Goal: Entertainment & Leisure: Consume media (video, audio)

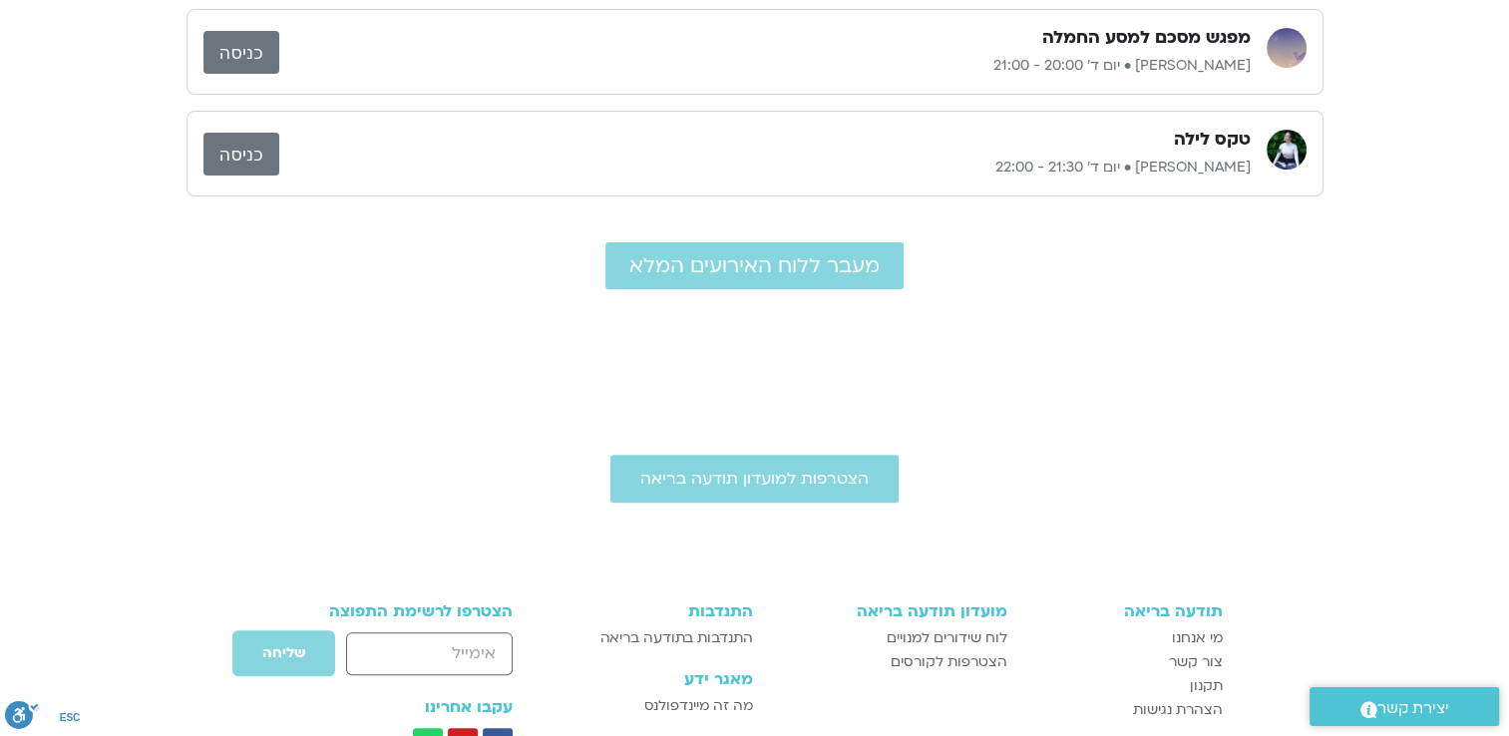
scroll to position [499, 0]
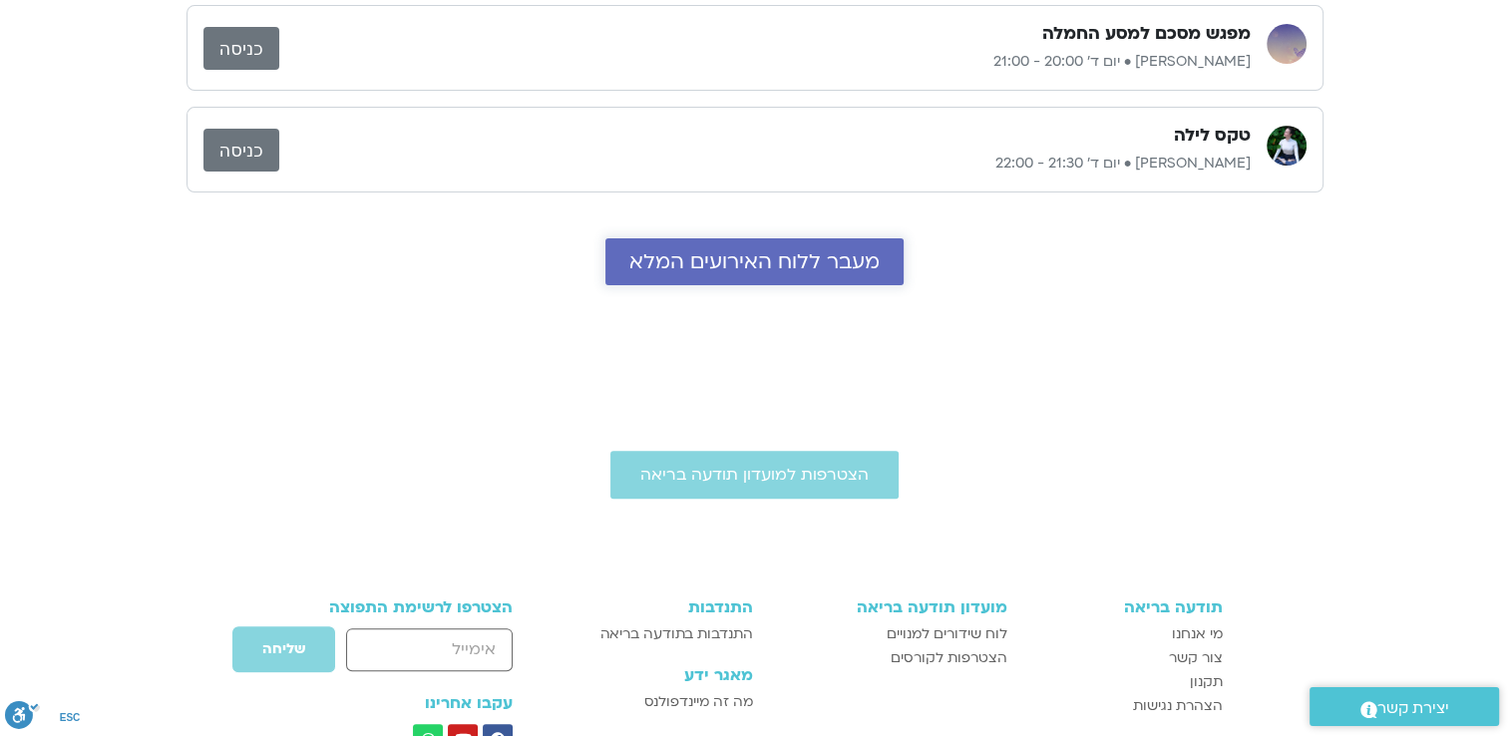
click at [831, 254] on span "מעבר ללוח האירועים המלא" at bounding box center [754, 261] width 250 height 23
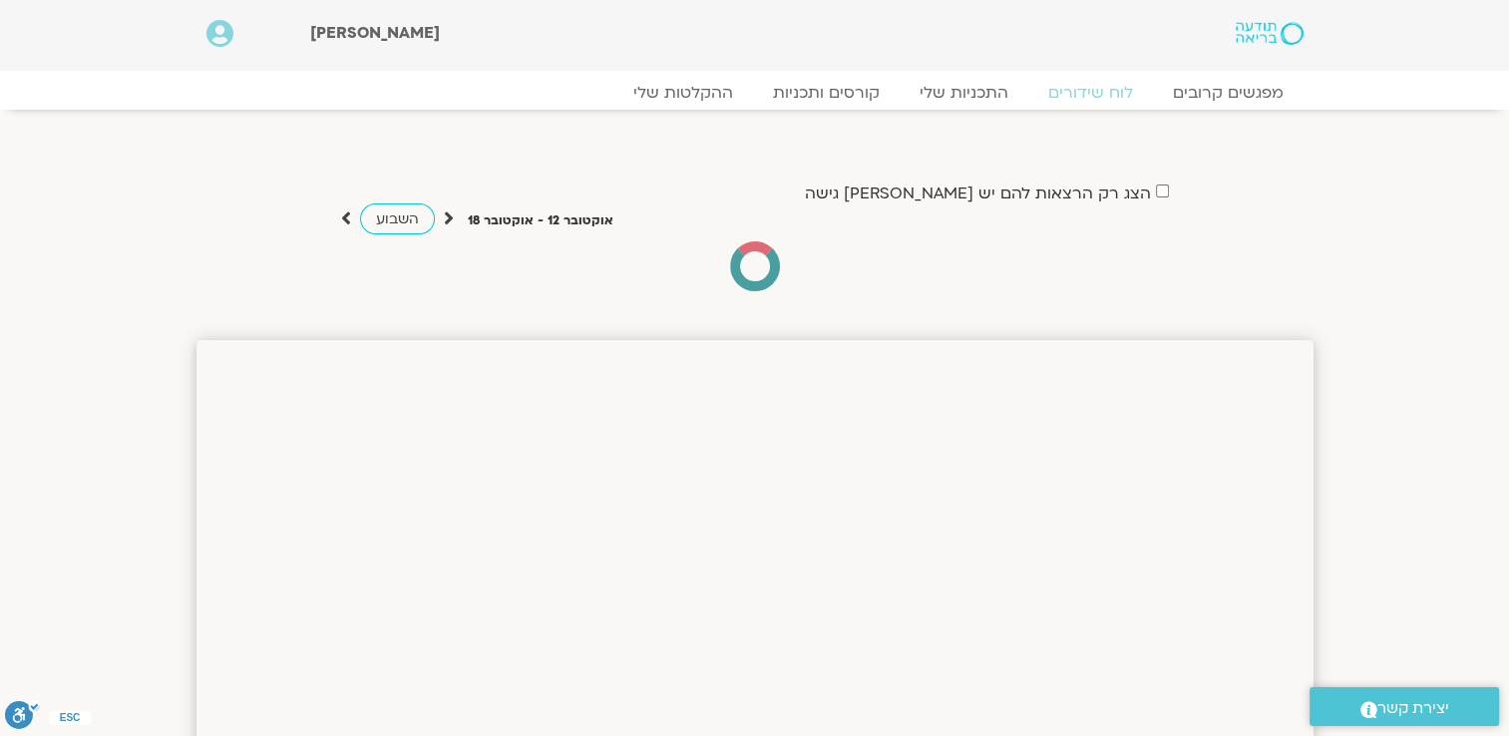
drag, startPoint x: 0, startPoint y: 0, endPoint x: 1200, endPoint y: 281, distance: 1232.9
click at [1200, 281] on div "הצג רק הרצאות להם יש לי גישה אוקטובר 12 - אוקטובר 18 השבוע להציג אירועים שפתוחי…" at bounding box center [754, 235] width 1117 height 112
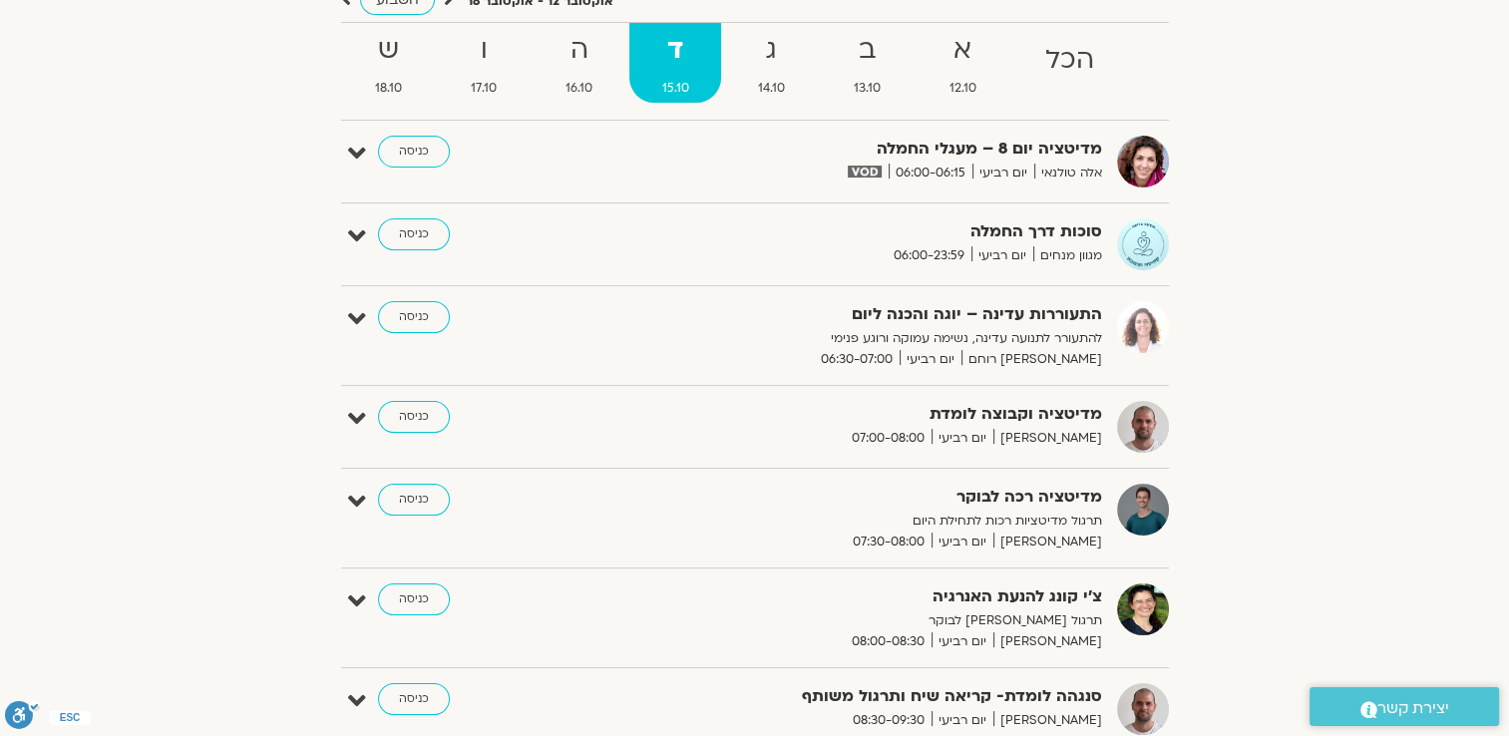
scroll to position [64, 0]
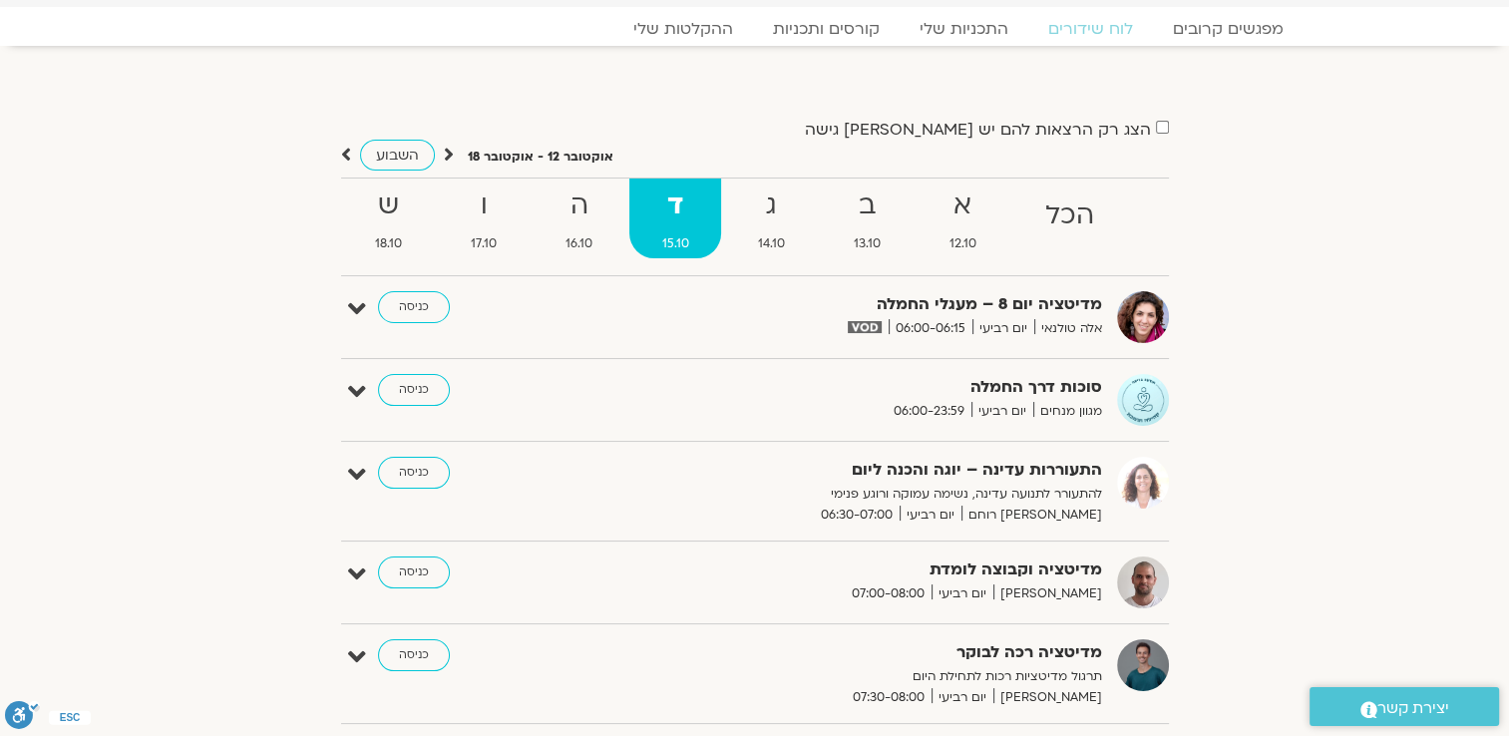
click at [1488, 53] on section "למפגשי הקורס "לגעת בלב העניינים" בהנחיית פמה צ'ודרון" at bounding box center [754, 56] width 1509 height 20
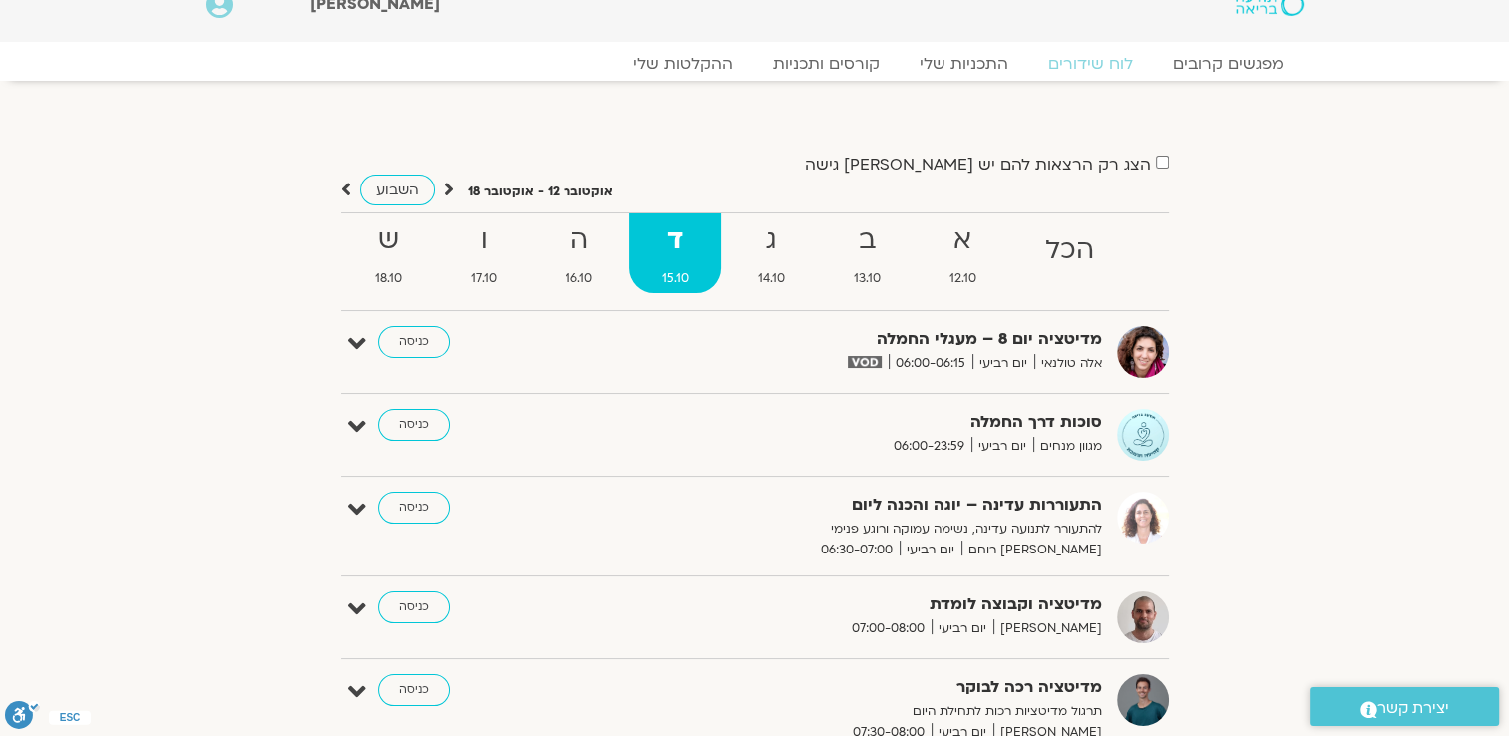
scroll to position [0, 0]
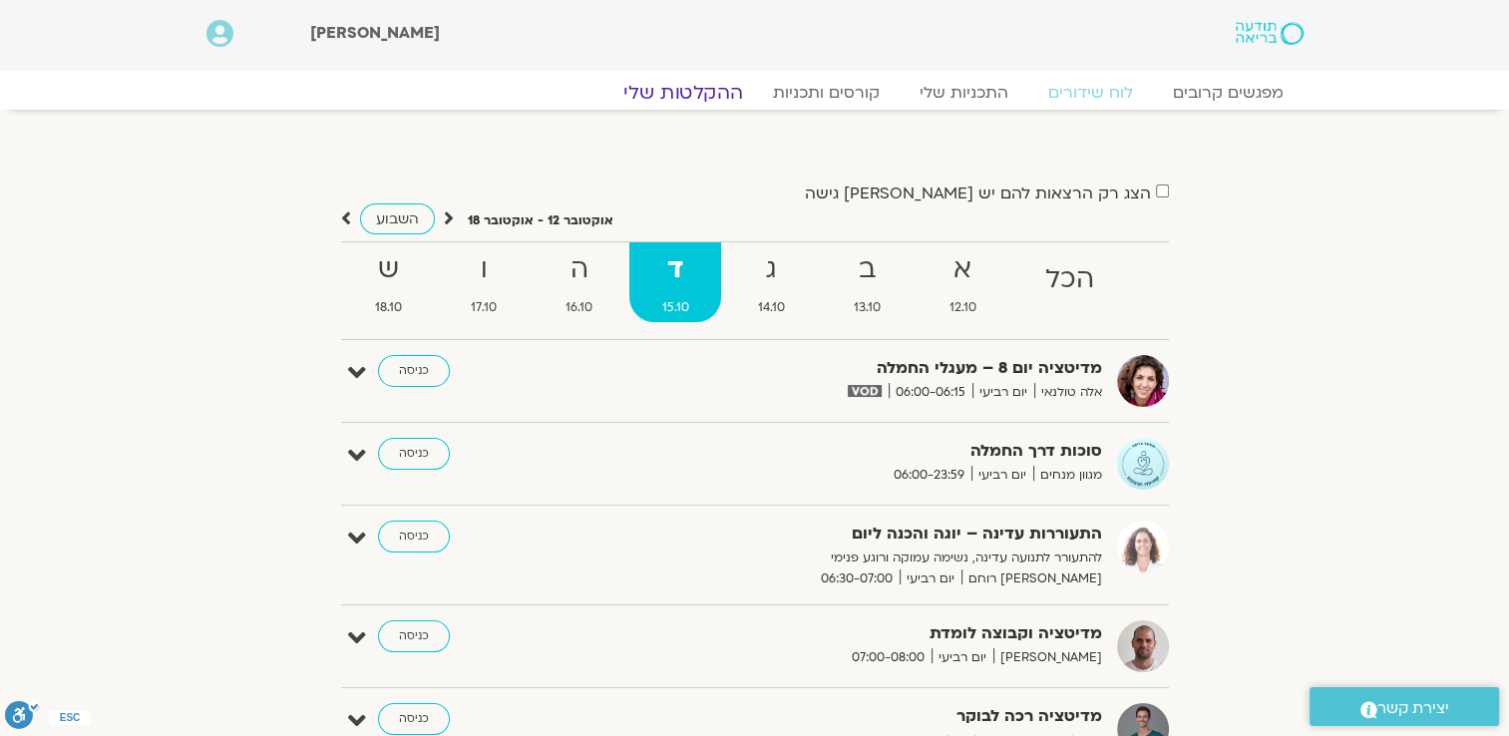
click at [706, 94] on link "ההקלטות שלי" at bounding box center [683, 93] width 168 height 24
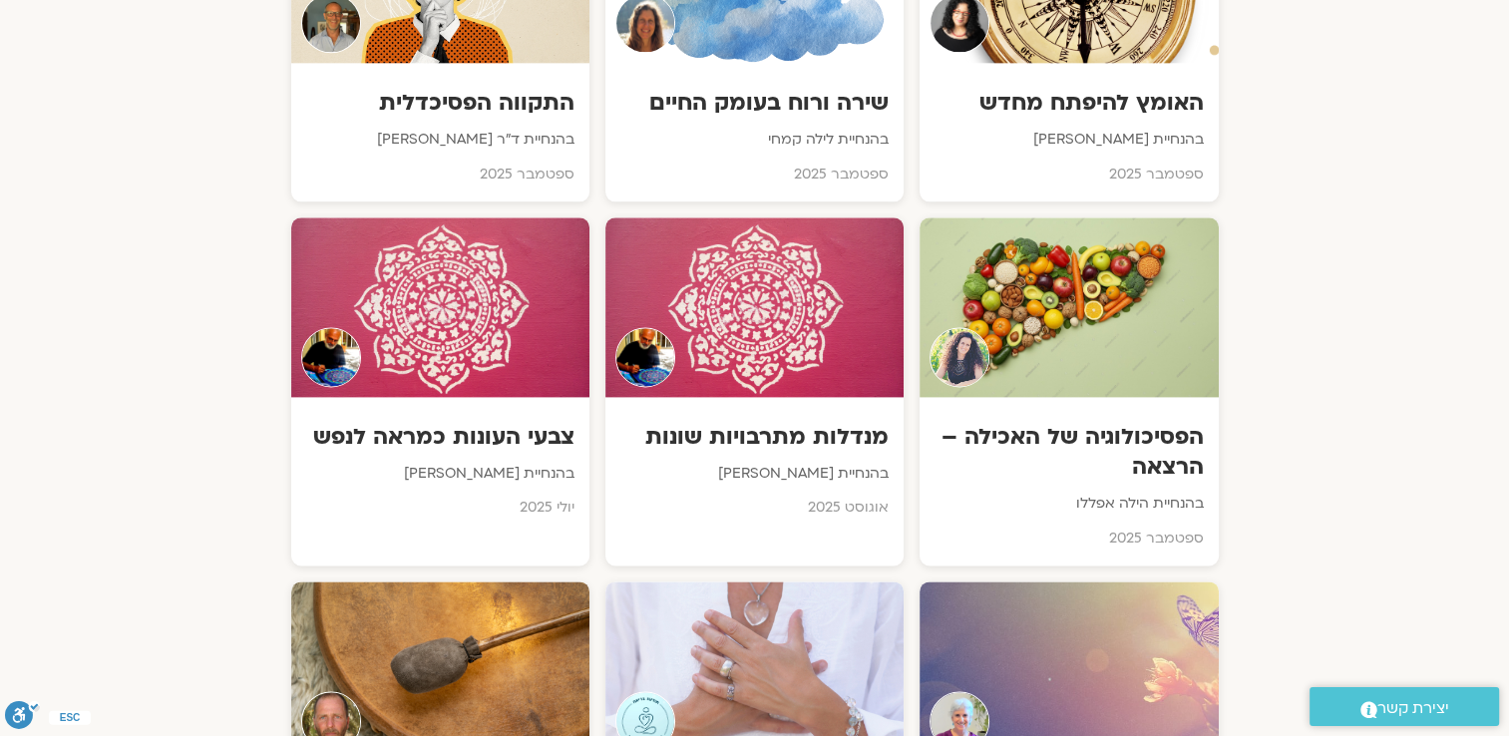
scroll to position [2579, 0]
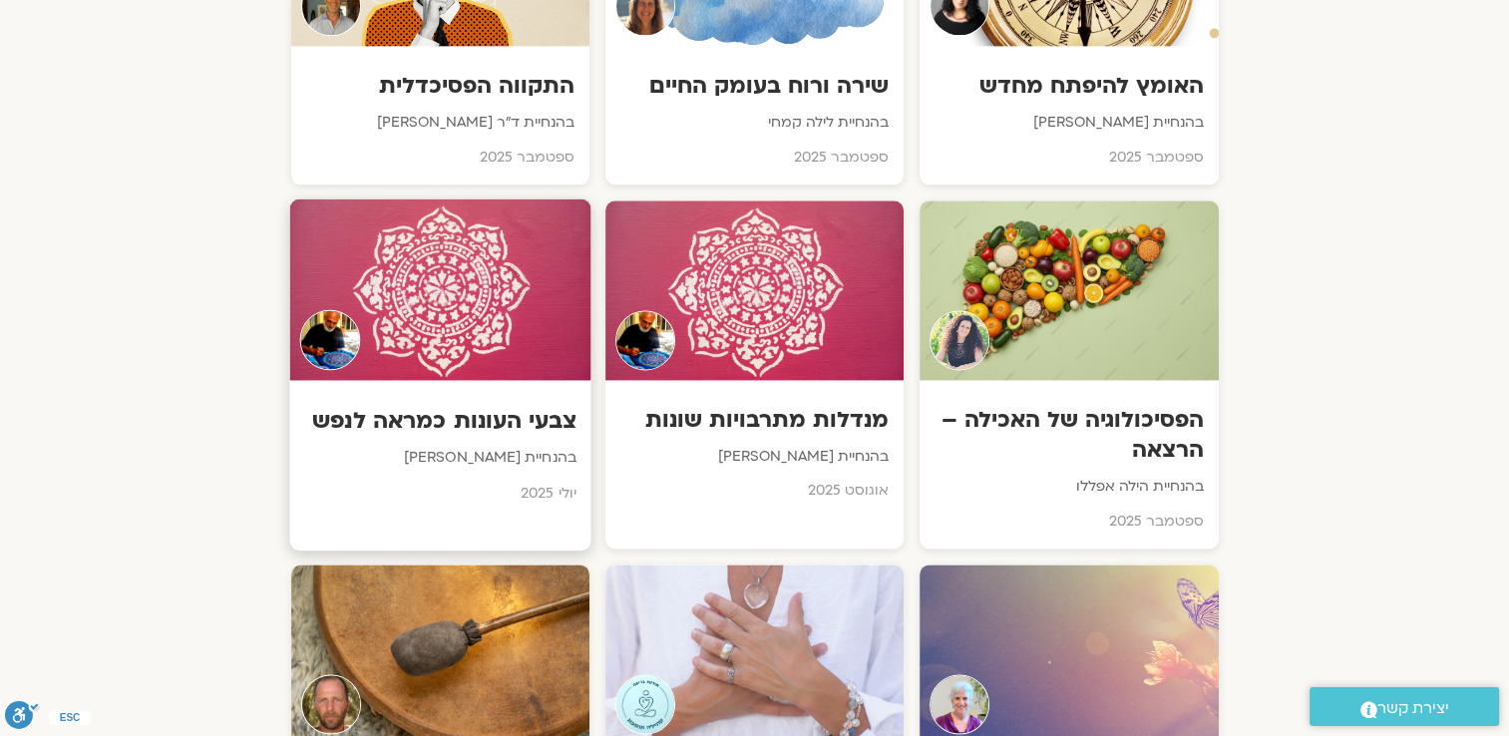
click at [501, 405] on h3 "צבעי העונות כמראה לנפש" at bounding box center [439, 420] width 271 height 31
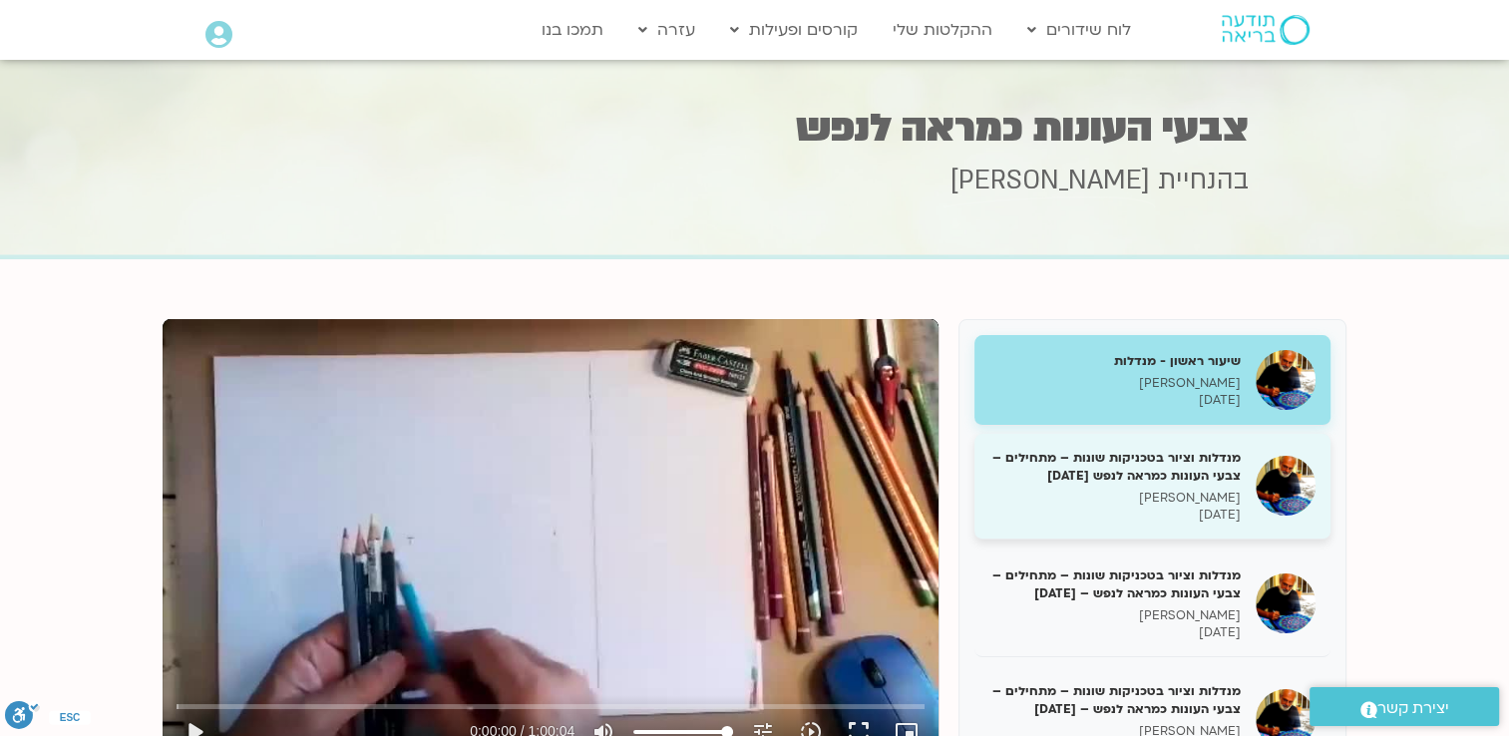
click at [1169, 488] on div "מנדלות וציור בטכניקות שונות – מתחילים – צבעי העונות כמראה לנפש [DATE] איתן קדמי…" at bounding box center [1114, 486] width 251 height 75
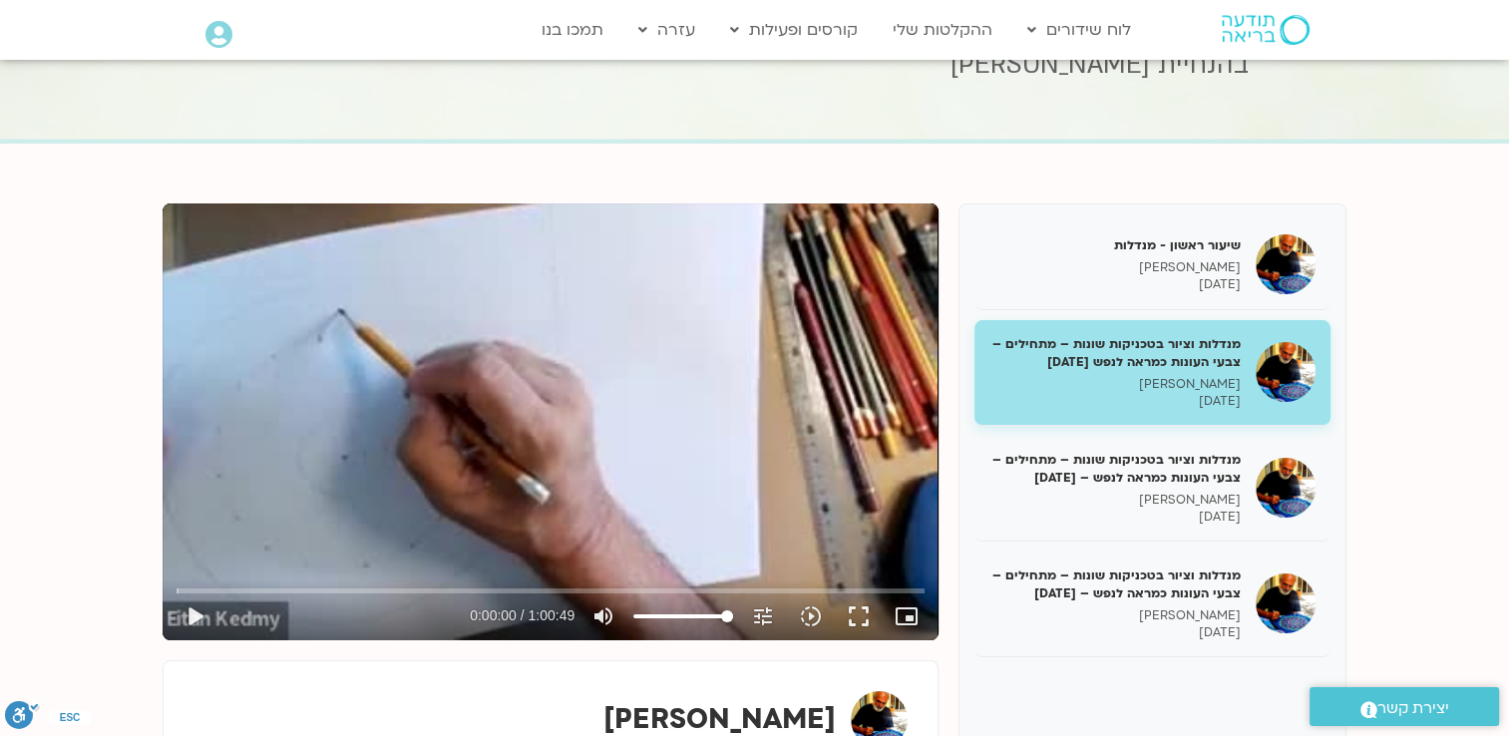
scroll to position [192, 0]
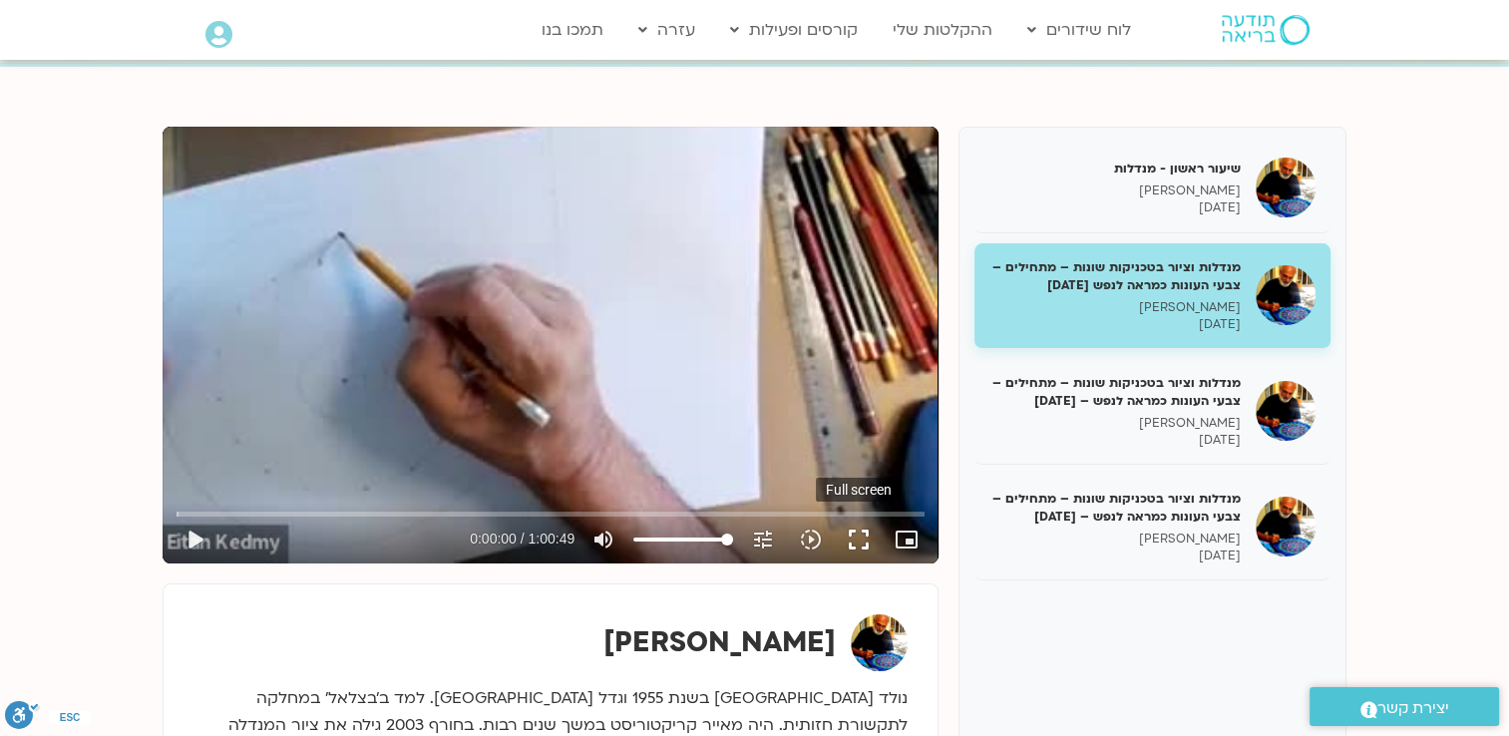
click at [863, 544] on button "fullscreen" at bounding box center [859, 539] width 48 height 48
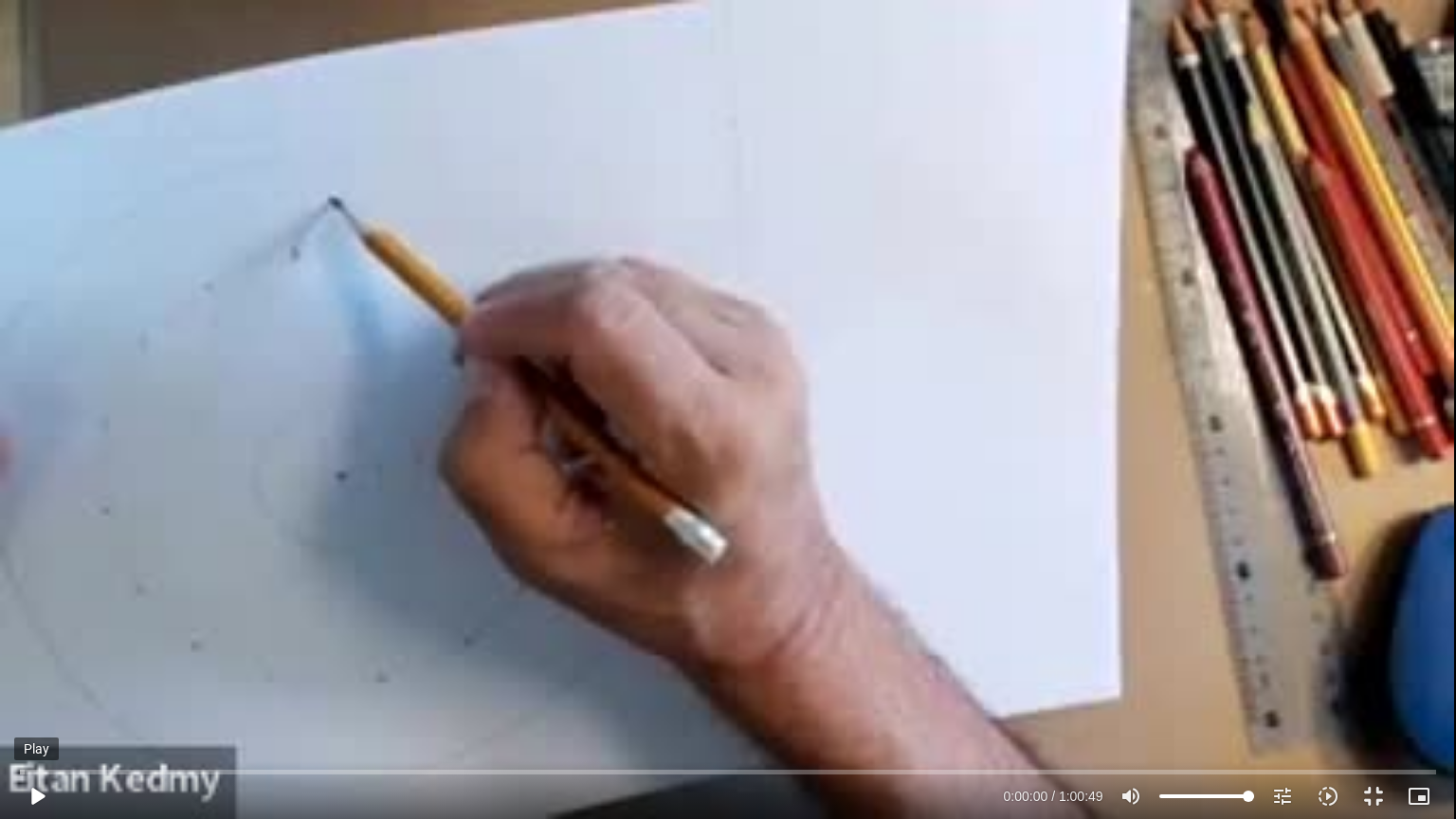
click at [26, 796] on button "play_arrow" at bounding box center [37, 797] width 46 height 46
type input "15.207675"
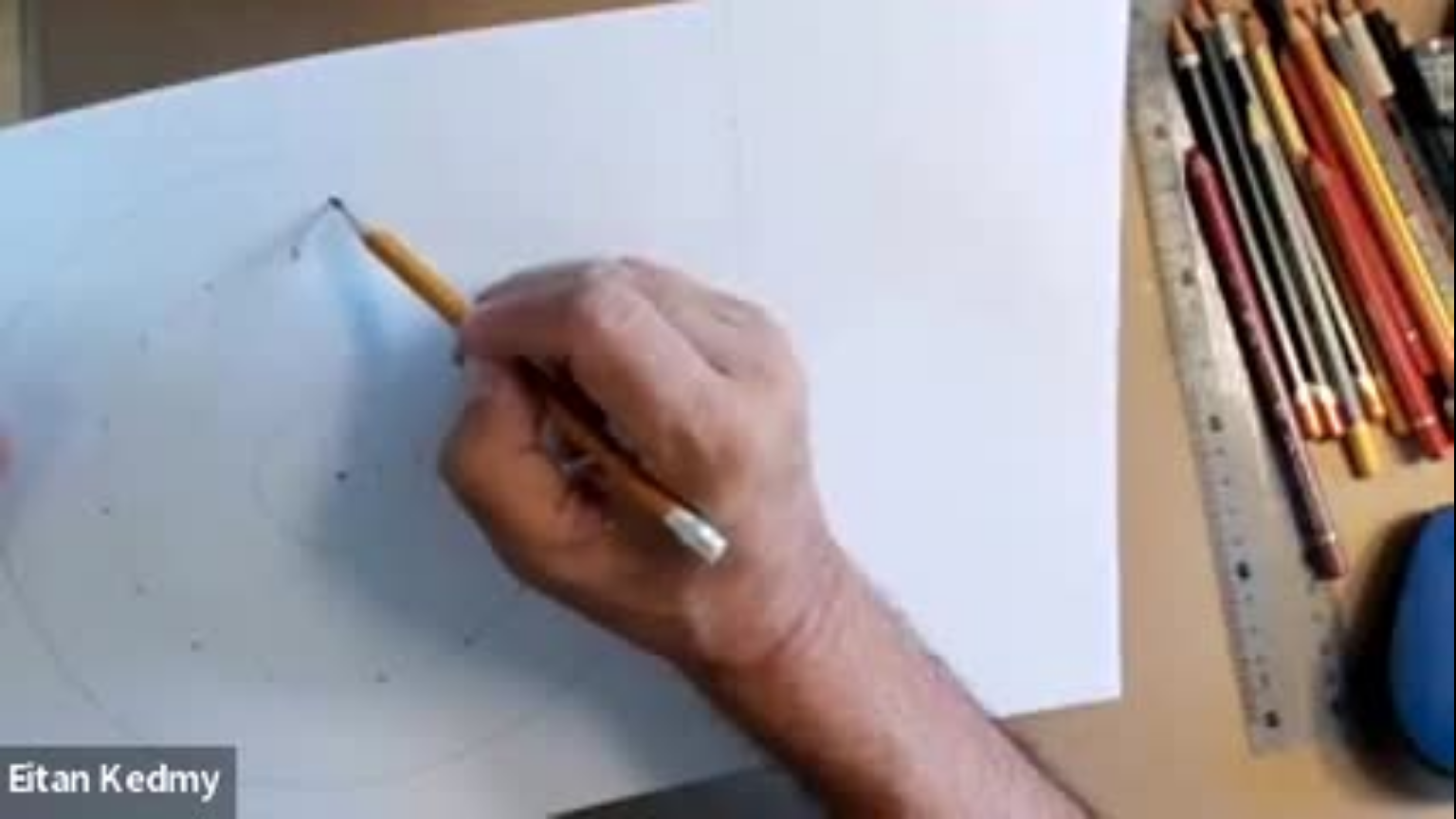
click at [14, 774] on button "pause" at bounding box center [37, 797] width 46 height 46
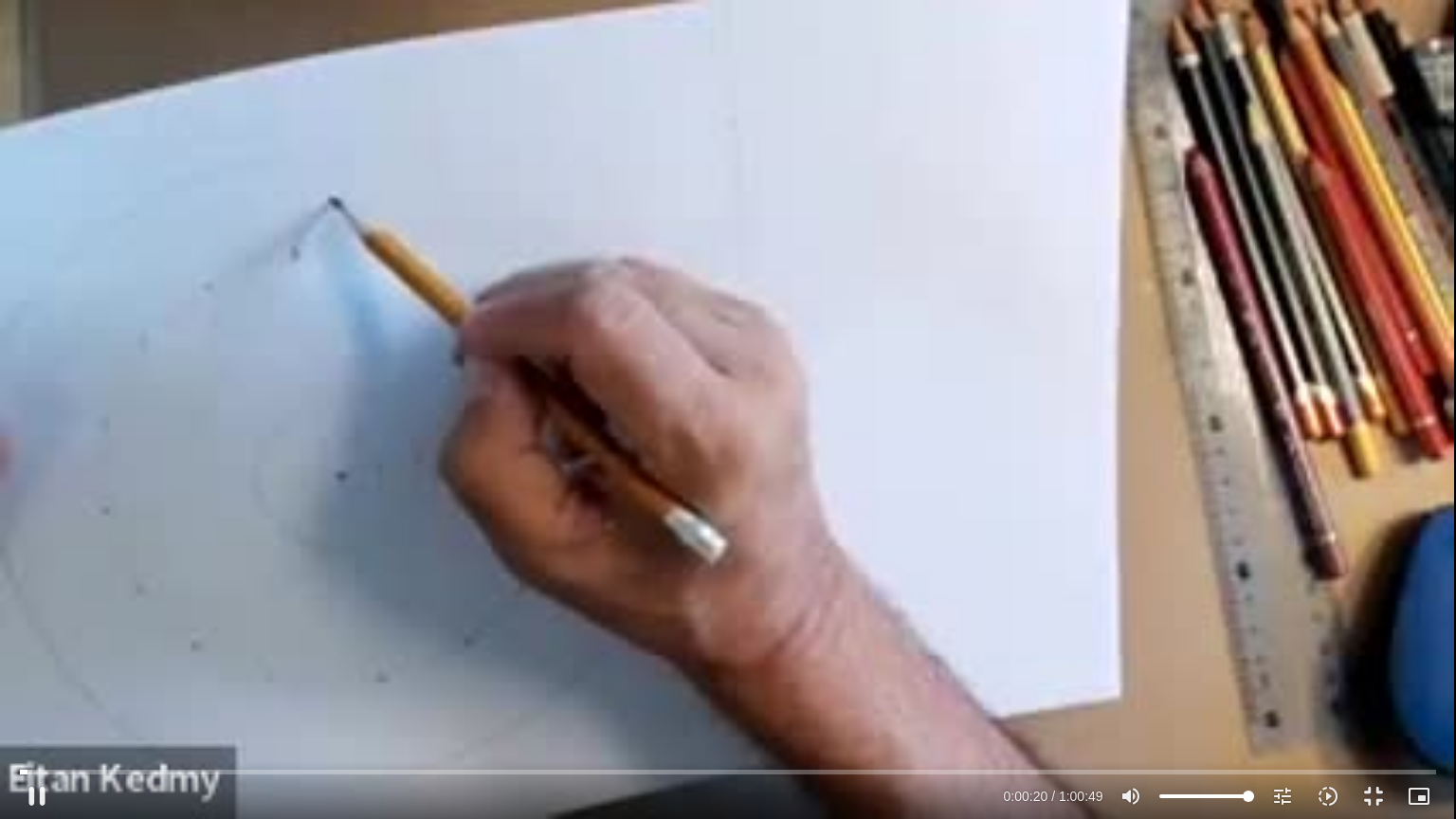
click at [478, 718] on div "Skip Ad 20:04 pause 0:00:20 / 1:00:49 volume_up Mute tune Resolution Auto 240p …" at bounding box center [728, 409] width 1456 height 819
click at [32, 806] on button "play_arrow" at bounding box center [37, 797] width 46 height 46
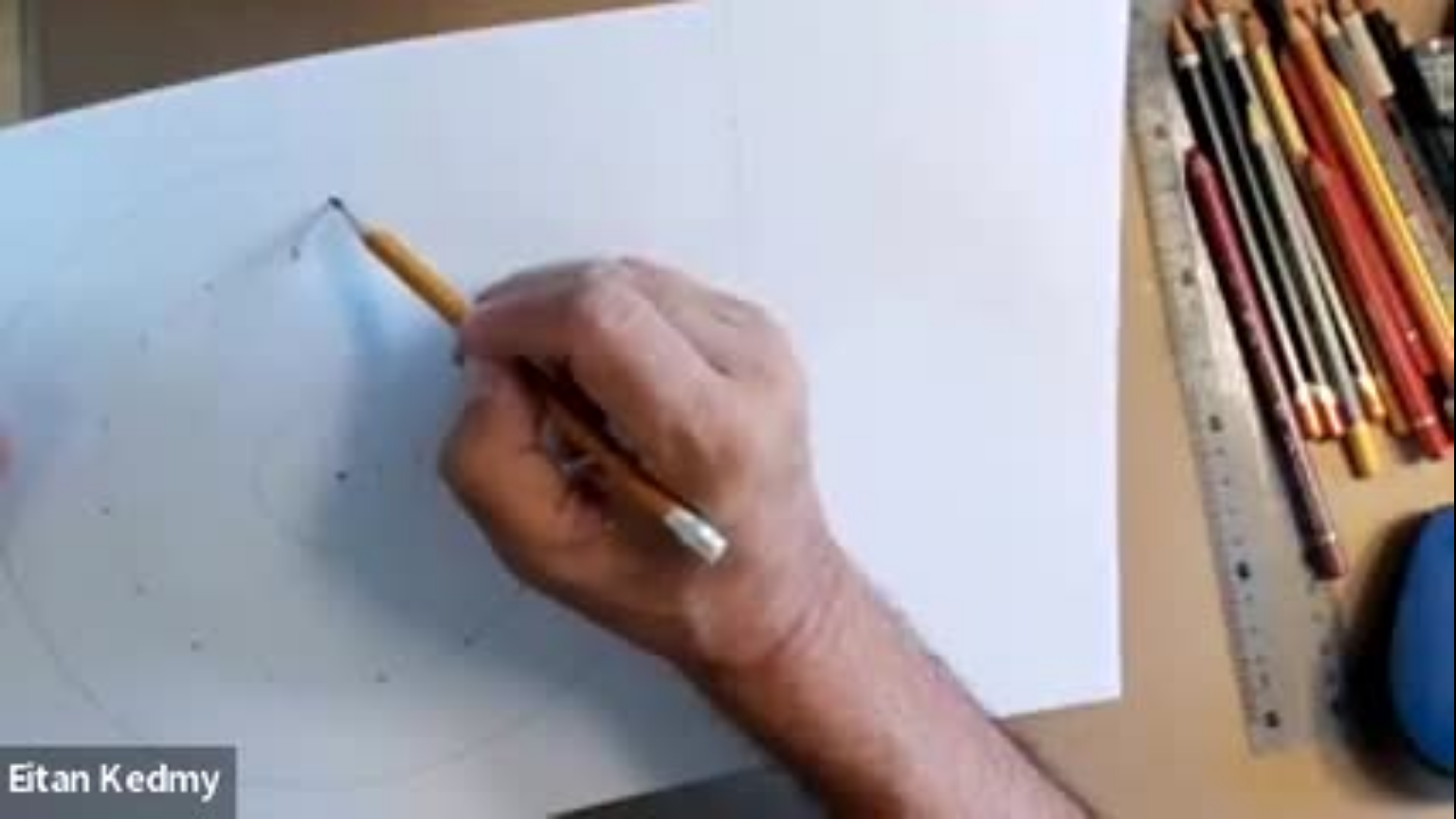
click at [14, 774] on button "pause" at bounding box center [37, 797] width 46 height 46
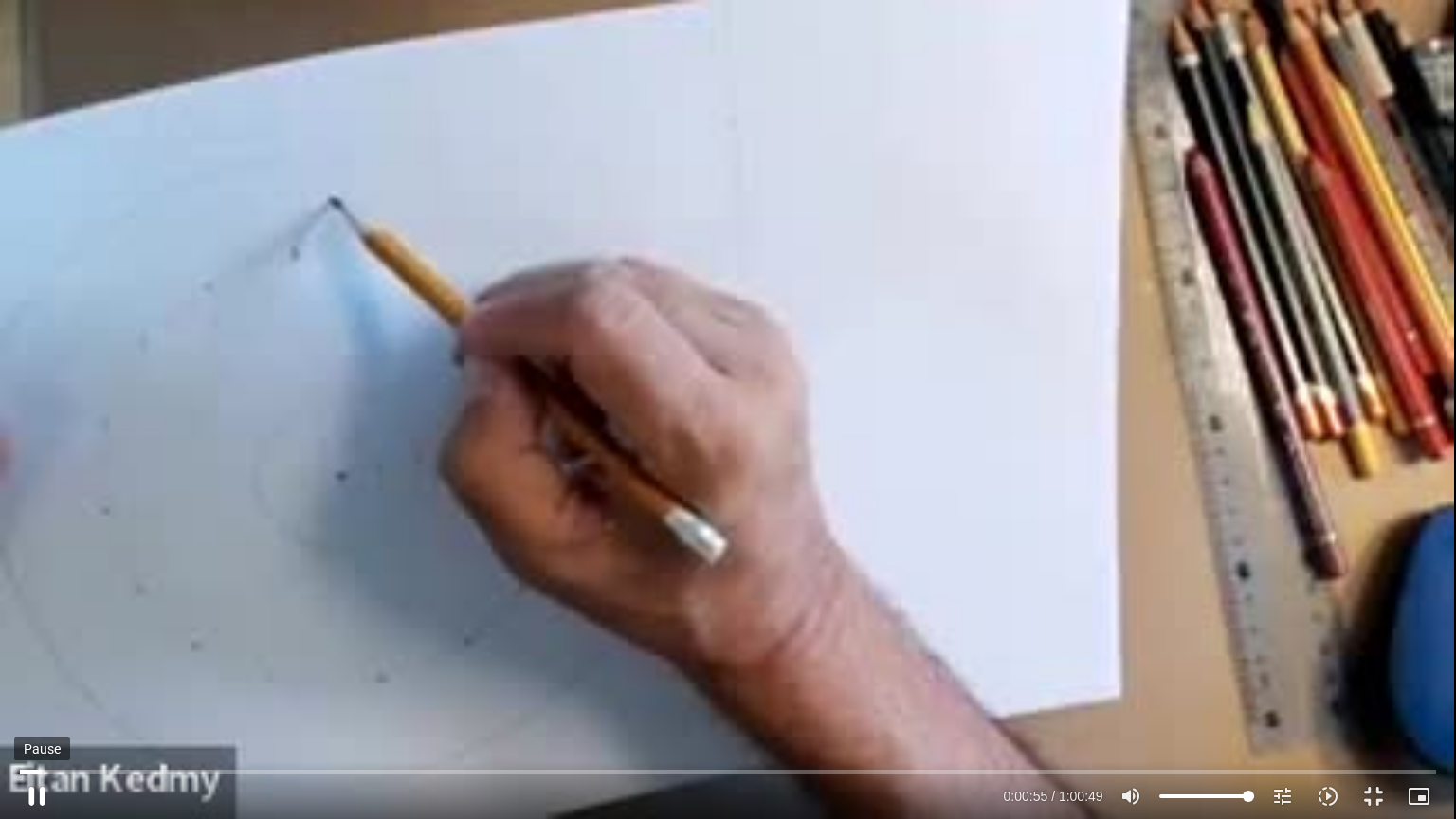
click at [14, 774] on button "pause" at bounding box center [37, 797] width 46 height 46
click at [14, 774] on button "play_arrow" at bounding box center [37, 797] width 46 height 46
click at [14, 774] on button "pause" at bounding box center [37, 797] width 46 height 46
click at [14, 774] on button "play_arrow" at bounding box center [37, 797] width 46 height 46
click at [14, 774] on button "pause" at bounding box center [37, 797] width 46 height 46
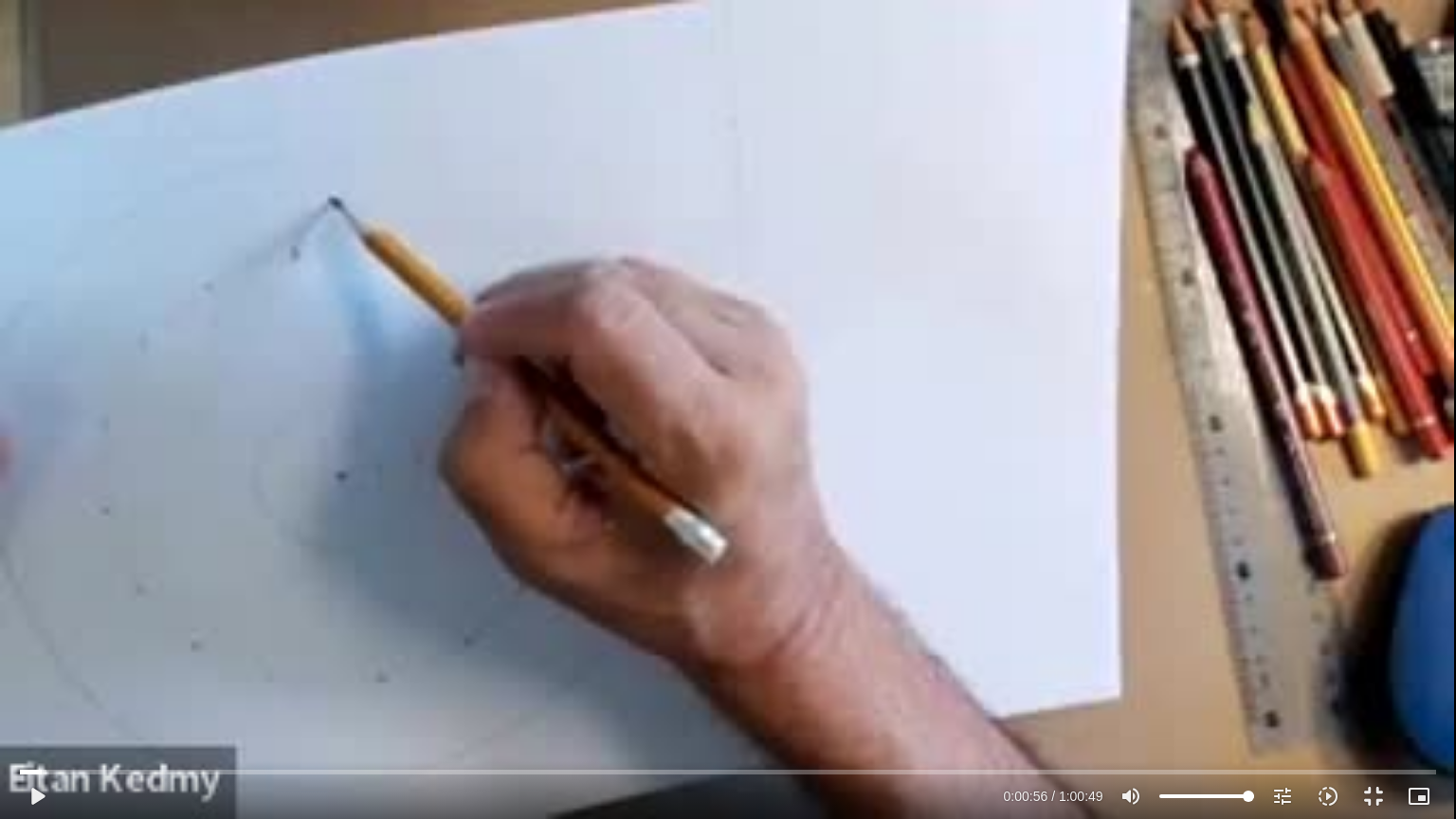
click at [360, 296] on div "Skip Ad 2:39 play_arrow 0:00:56 / 1:00:49 volume_up Mute tune Resolution Auto 2…" at bounding box center [728, 409] width 1456 height 819
click at [360, 296] on div "Skip Ad 2:39 pause 0:00:57 / 1:00:49 volume_up Mute tune Resolution Auto 240p s…" at bounding box center [728, 409] width 1456 height 819
click at [635, 364] on div "Skip Ad 2:39 play_arrow 0:00:57 / 1:00:49 volume_up Mute tune Resolution Auto 2…" at bounding box center [728, 409] width 1456 height 819
click at [635, 364] on div "Skip Ad 2:39 pause 0:00:57 / 1:00:49 volume_up Mute tune Resolution Auto 240p s…" at bounding box center [728, 409] width 1456 height 819
click at [649, 364] on div "Skip Ad 2:39 play_arrow 0:00:57 / 1:00:49 volume_up Mute tune Resolution Auto 2…" at bounding box center [728, 409] width 1456 height 819
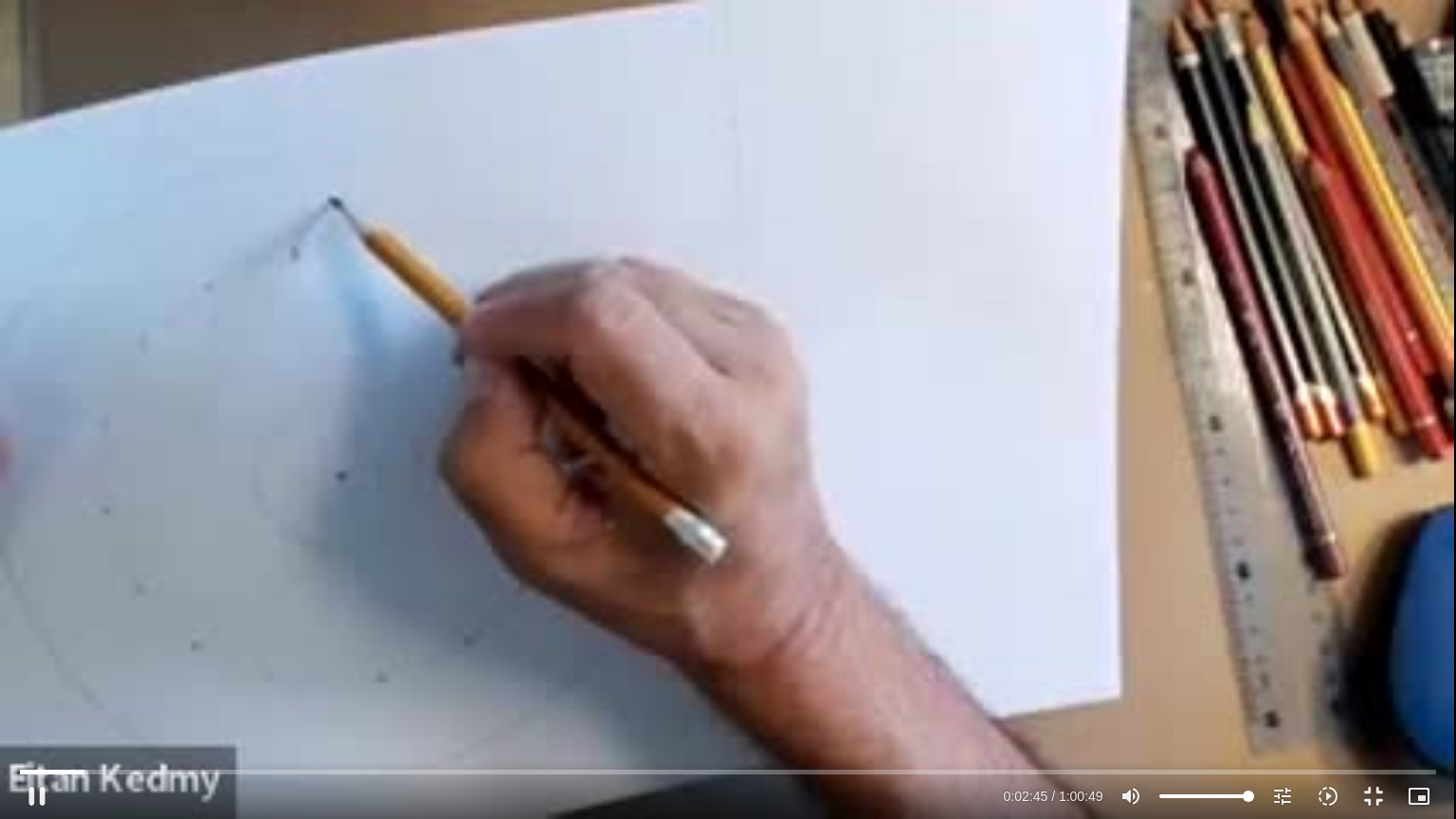
click at [780, 289] on div "Skip Ad 2:39 pause 0:02:45 / 1:00:49 volume_up Mute tune Resolution Auto 240p s…" at bounding box center [728, 409] width 1456 height 819
click at [780, 289] on div "Skip Ad 2:39 play_arrow 0:02:45 / 1:00:49 volume_up Mute tune Resolution Auto 2…" at bounding box center [728, 409] width 1456 height 819
drag, startPoint x: 780, startPoint y: 289, endPoint x: 803, endPoint y: 265, distance: 33.2
click at [803, 265] on div "Skip Ad 2:39 pause 0:05:39 / 1:00:49 volume_up Mute tune Resolution Auto 240p s…" at bounding box center [728, 409] width 1456 height 819
click at [803, 265] on div "Skip Ad 2:39 play_arrow 0:05:40 / 1:00:49 volume_up Mute tune Resolution Auto 2…" at bounding box center [728, 409] width 1456 height 819
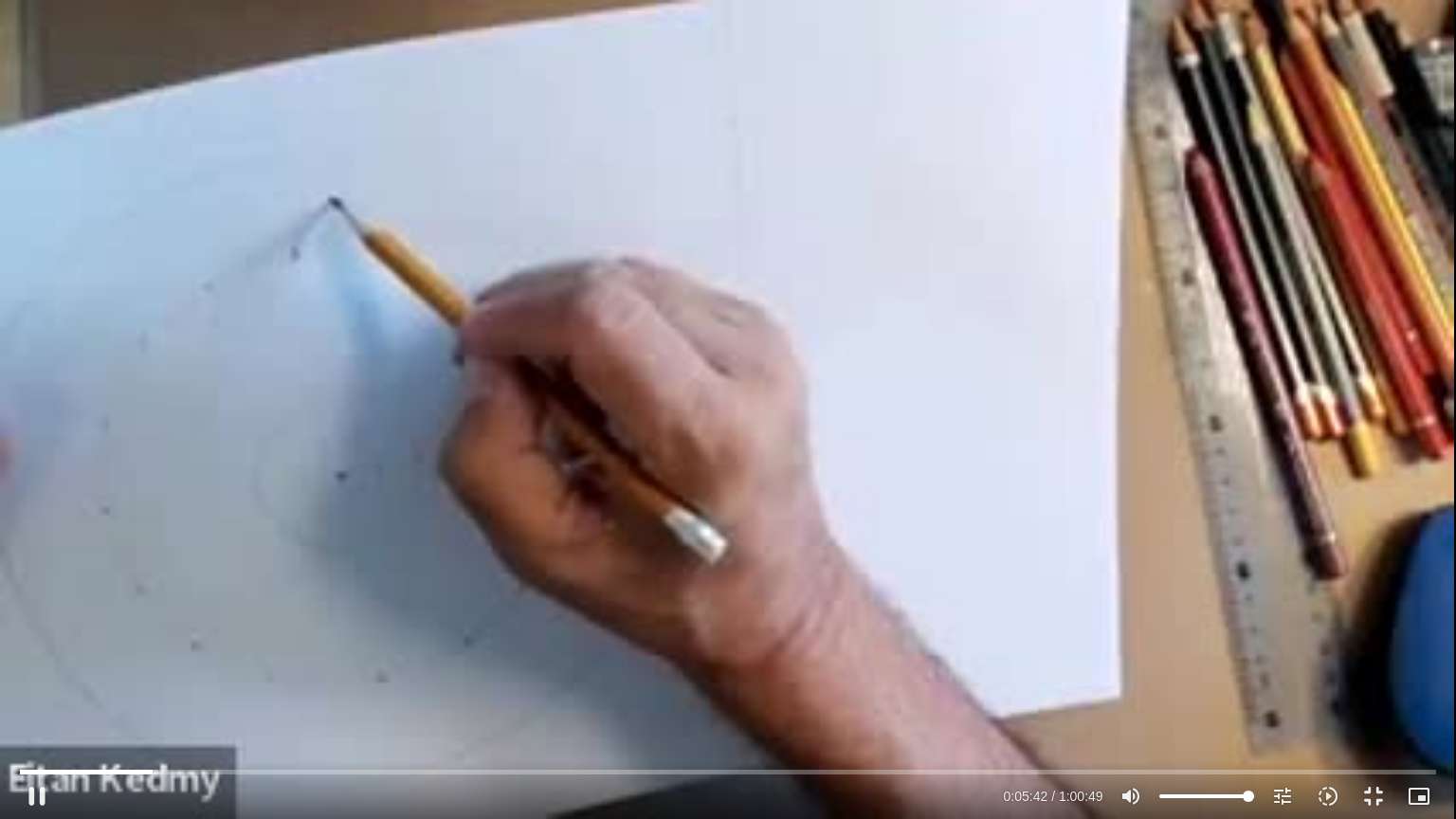
drag, startPoint x: 803, startPoint y: 265, endPoint x: 789, endPoint y: 225, distance: 42.4
click at [789, 225] on div "Skip Ad 2:39 pause 0:05:42 / 1:00:49 volume_up Mute tune Resolution Auto 240p s…" at bounding box center [728, 409] width 1456 height 819
click at [789, 225] on div "Skip Ad 2:39 play_arrow 0:05:43 / 1:00:49 volume_up Mute tune Resolution Auto 2…" at bounding box center [728, 409] width 1456 height 819
click at [40, 798] on button "pause" at bounding box center [37, 797] width 46 height 46
click at [14, 774] on button "play_arrow" at bounding box center [37, 797] width 46 height 46
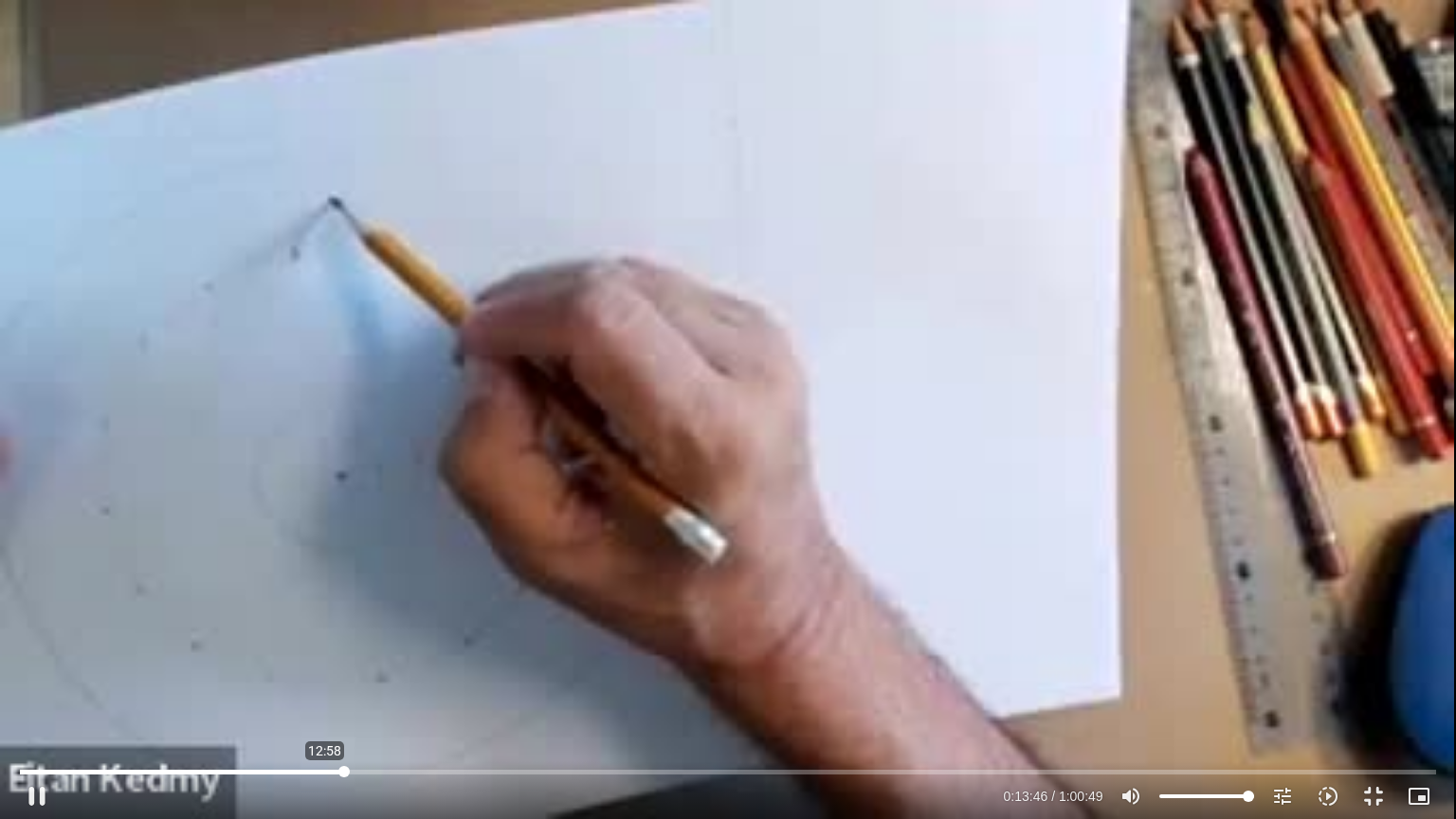
click at [14, 774] on button "pause" at bounding box center [37, 797] width 46 height 46
click at [33, 788] on button "play_arrow" at bounding box center [37, 797] width 46 height 46
click at [317, 770] on input "Seek" at bounding box center [728, 772] width 1416 height 11
click at [26, 799] on button "pause" at bounding box center [37, 797] width 46 height 46
click at [14, 774] on button "play_arrow" at bounding box center [37, 797] width 46 height 46
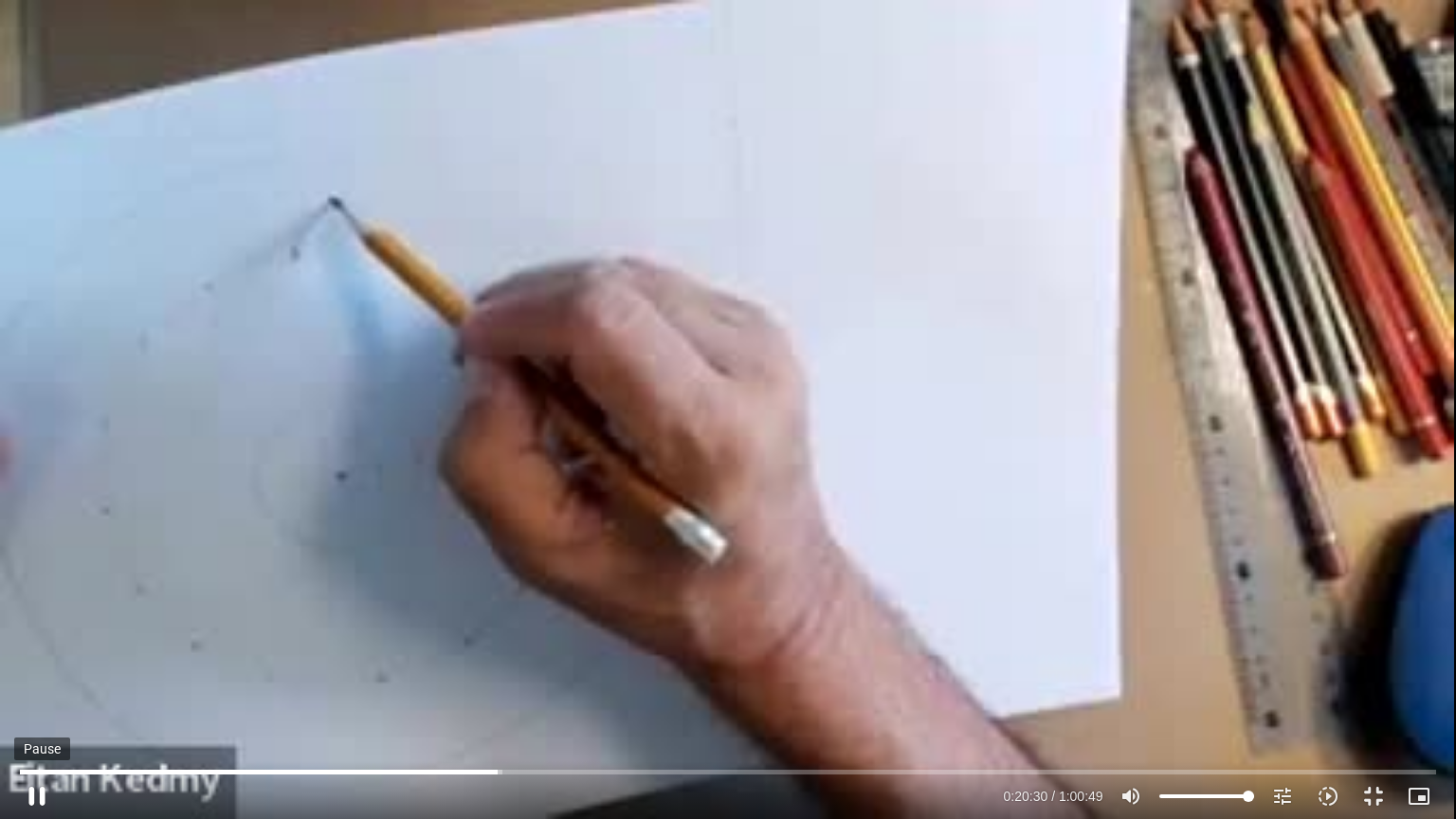
click at [14, 774] on button "pause" at bounding box center [37, 797] width 46 height 46
click at [14, 774] on button "play_arrow" at bounding box center [37, 797] width 46 height 46
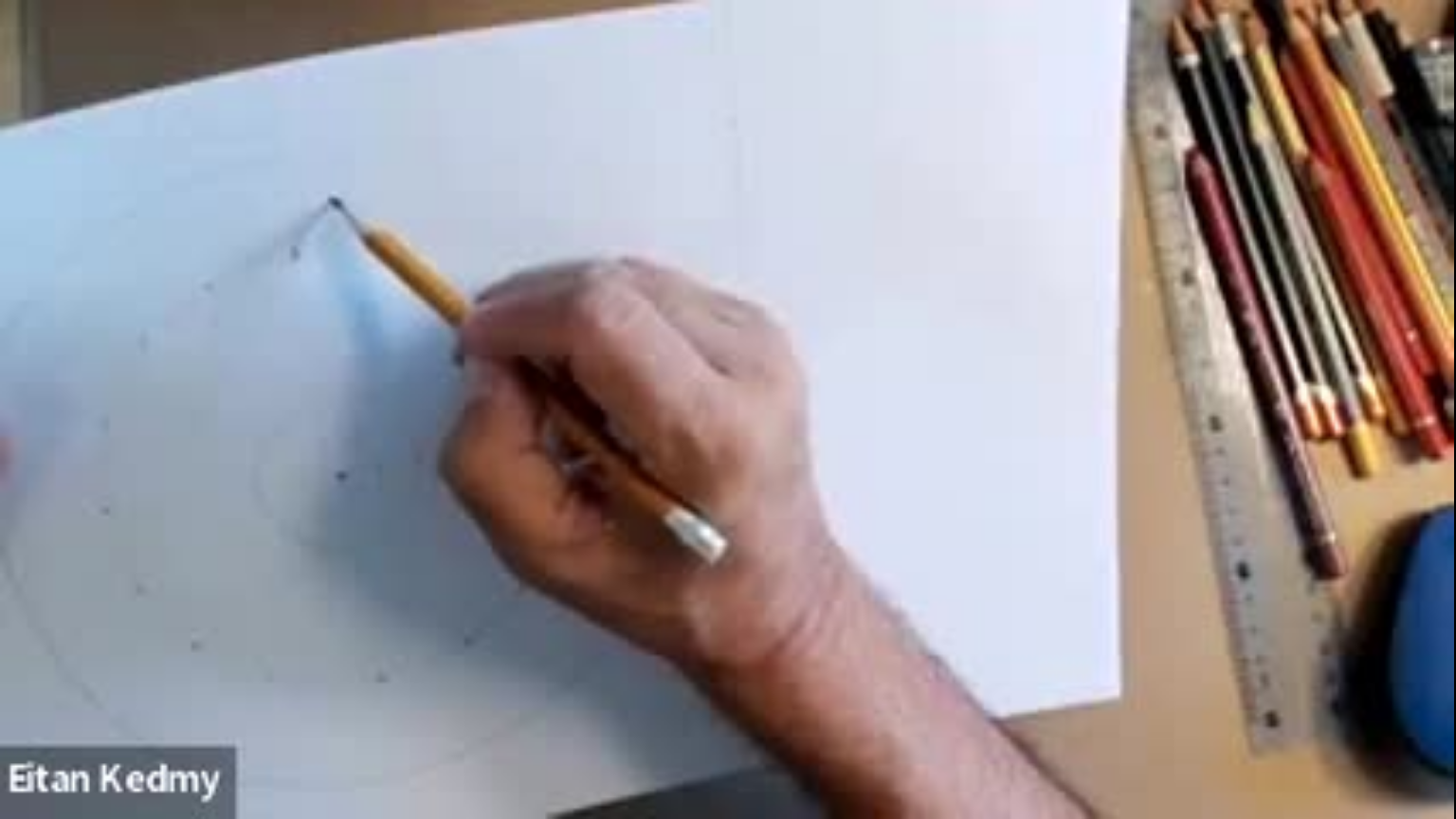
click at [14, 774] on button "pause" at bounding box center [37, 797] width 46 height 46
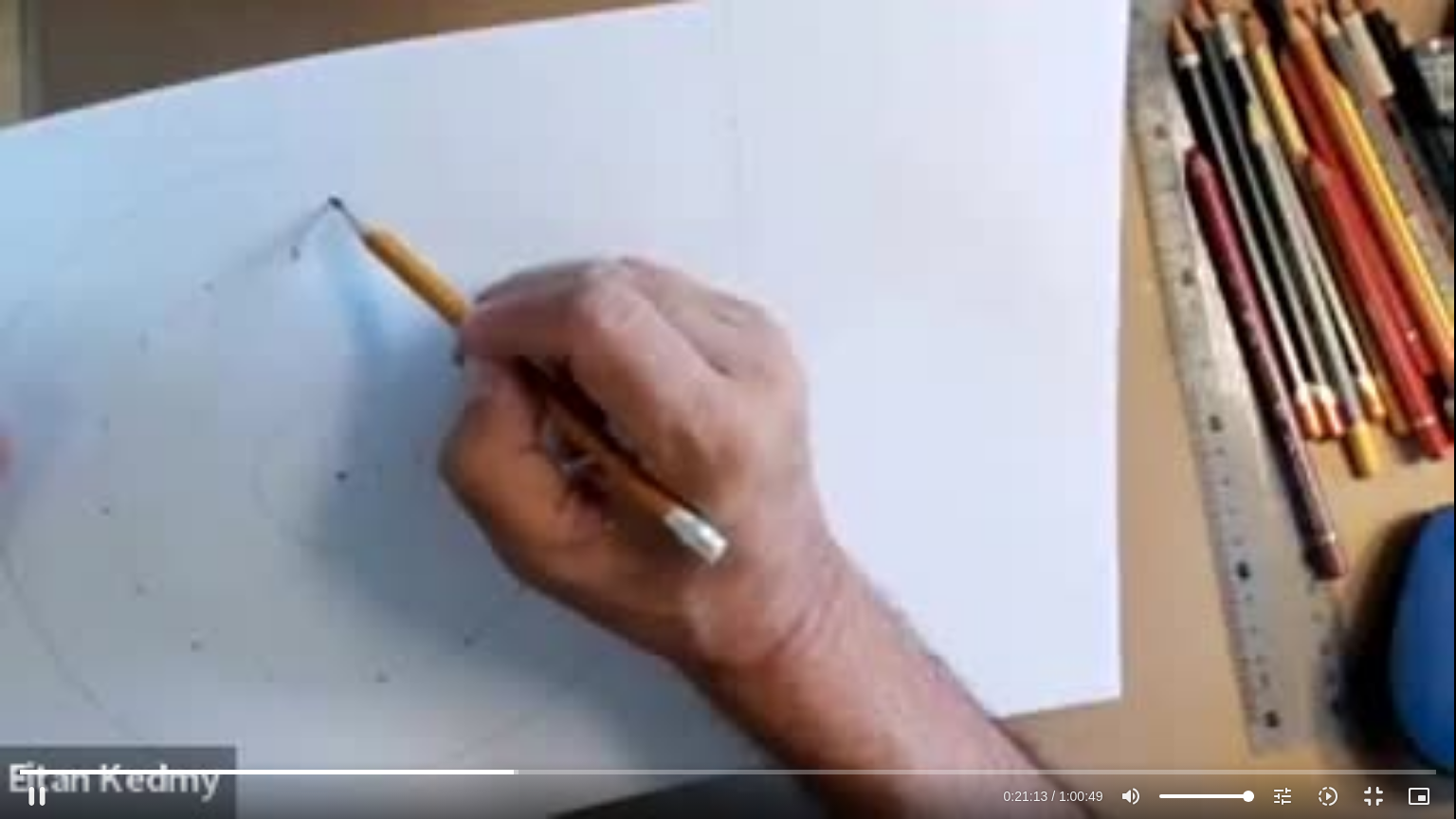
click at [87, 727] on div "Skip Ad 1:01 pause 0:21:13 / 1:00:49 volume_up Mute tune Resolution Auto 240p s…" at bounding box center [728, 409] width 1456 height 819
click at [30, 793] on button "play_arrow" at bounding box center [37, 797] width 46 height 46
click at [14, 774] on button "pause" at bounding box center [37, 797] width 46 height 46
click at [14, 774] on button "play_arrow" at bounding box center [37, 797] width 46 height 46
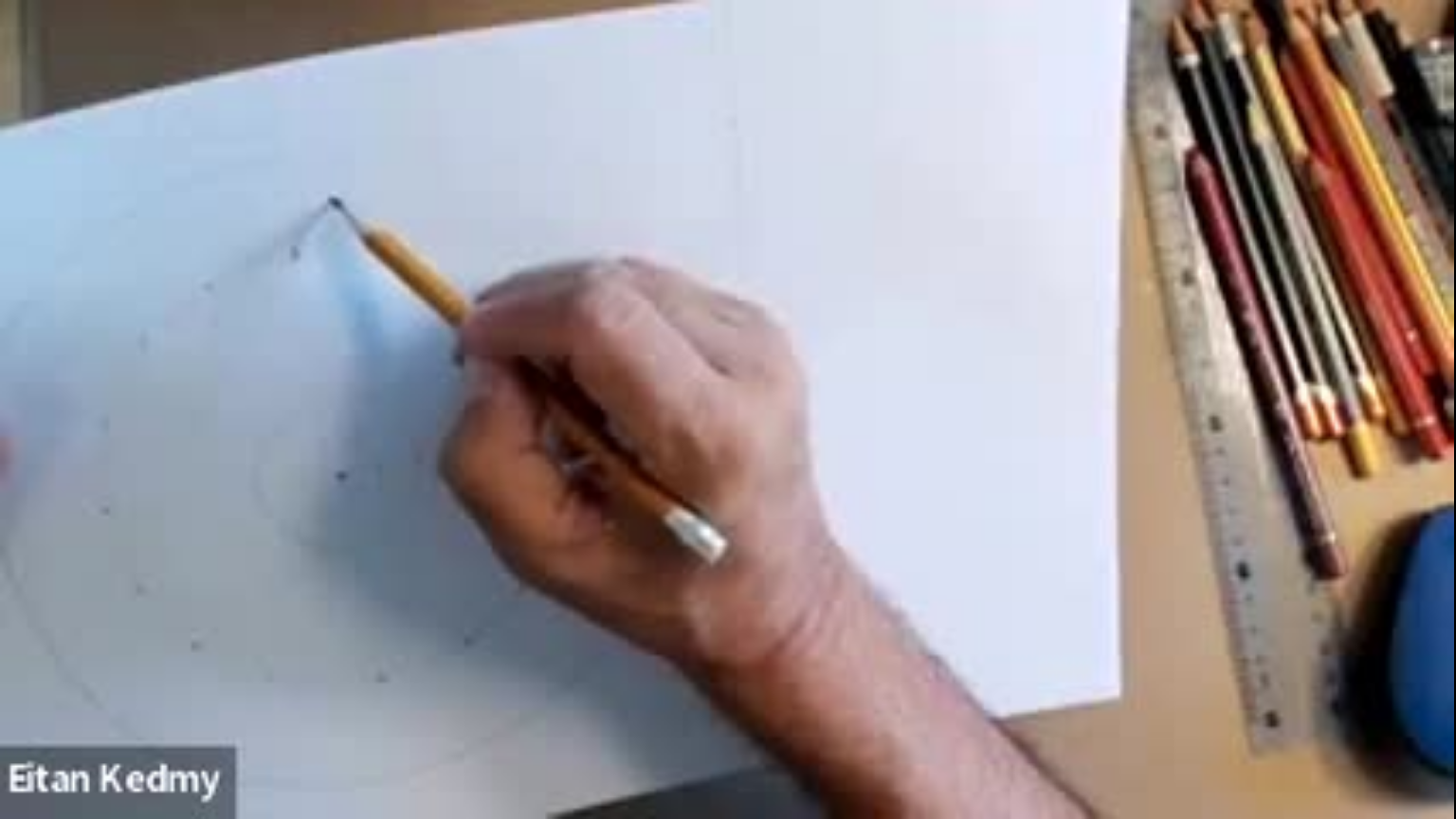
click at [10, 801] on div at bounding box center [728, 790] width 1456 height 58
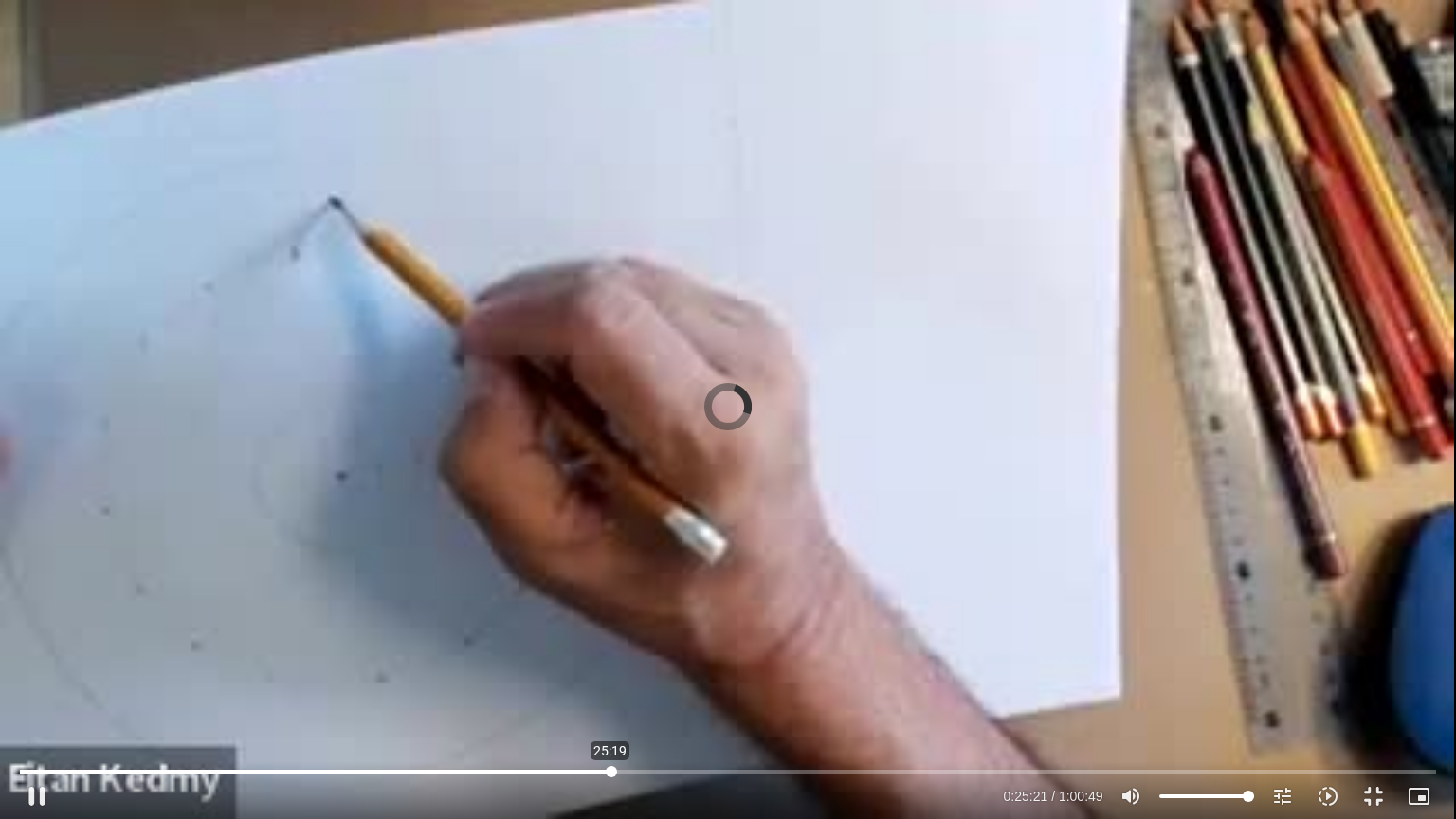
drag, startPoint x: 69, startPoint y: 771, endPoint x: 611, endPoint y: 774, distance: 542.0
click at [611, 774] on input "Seek" at bounding box center [728, 772] width 1416 height 11
click at [37, 787] on button "play_arrow" at bounding box center [37, 797] width 46 height 46
click at [624, 769] on input "Seek" at bounding box center [728, 772] width 1416 height 11
click at [633, 769] on input "Seek" at bounding box center [728, 772] width 1416 height 11
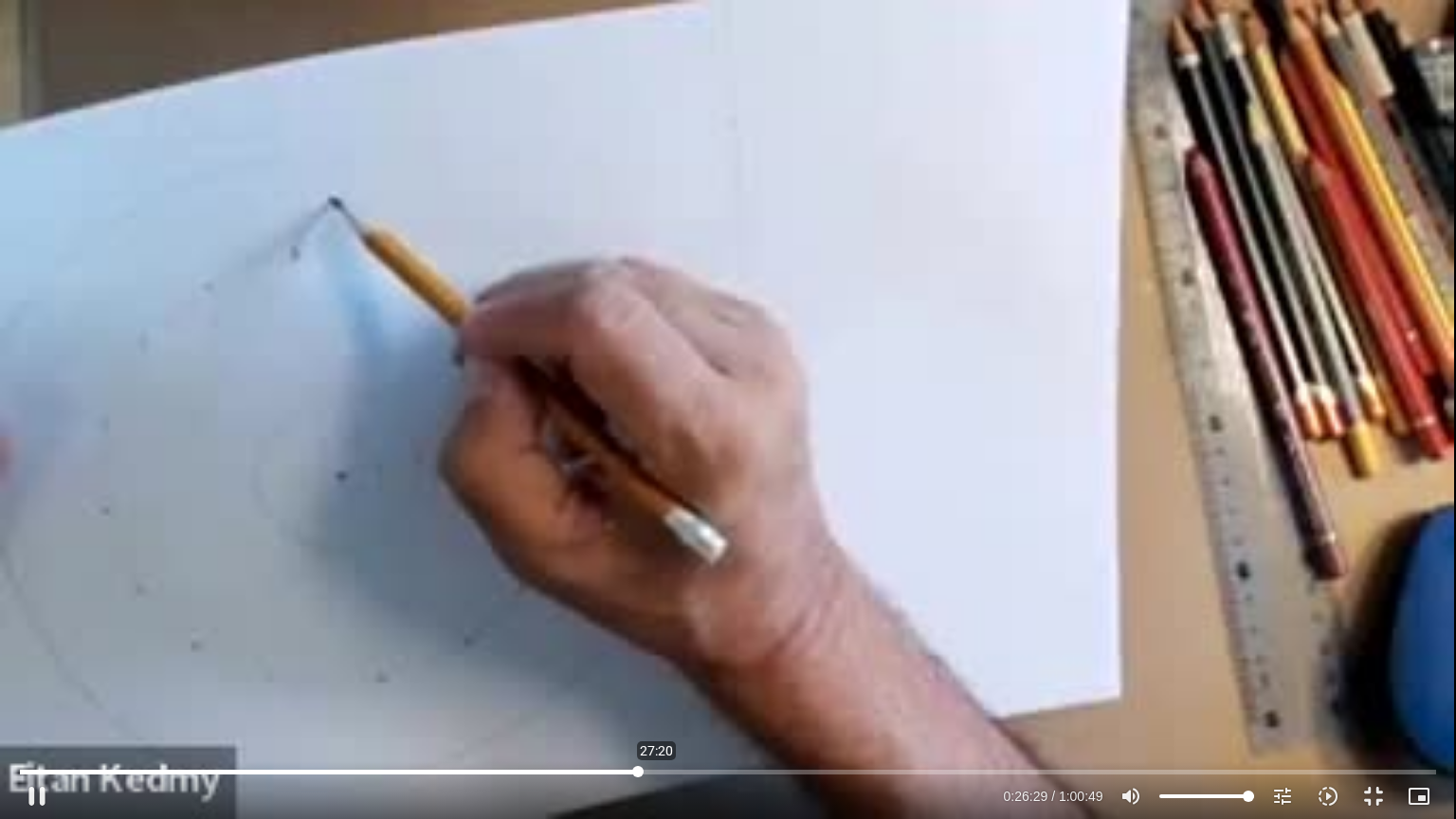
drag, startPoint x: 638, startPoint y: 777, endPoint x: 662, endPoint y: 770, distance: 25.0
click at [662, 770] on div "Skip Ad 27:20 pause 0:26:29 / 1:00:49 volume_up Mute tune Resolution Auto 240p …" at bounding box center [728, 789] width 1427 height 62
click at [662, 770] on input "Seek" at bounding box center [728, 772] width 1416 height 11
drag, startPoint x: 533, startPoint y: 725, endPoint x: 675, endPoint y: 773, distance: 149.9
click at [675, 773] on div "Skip Ad 28:07 pause 0:27:50 / 1:00:49 volume_up Mute tune Resolution Auto 240p …" at bounding box center [728, 409] width 1456 height 819
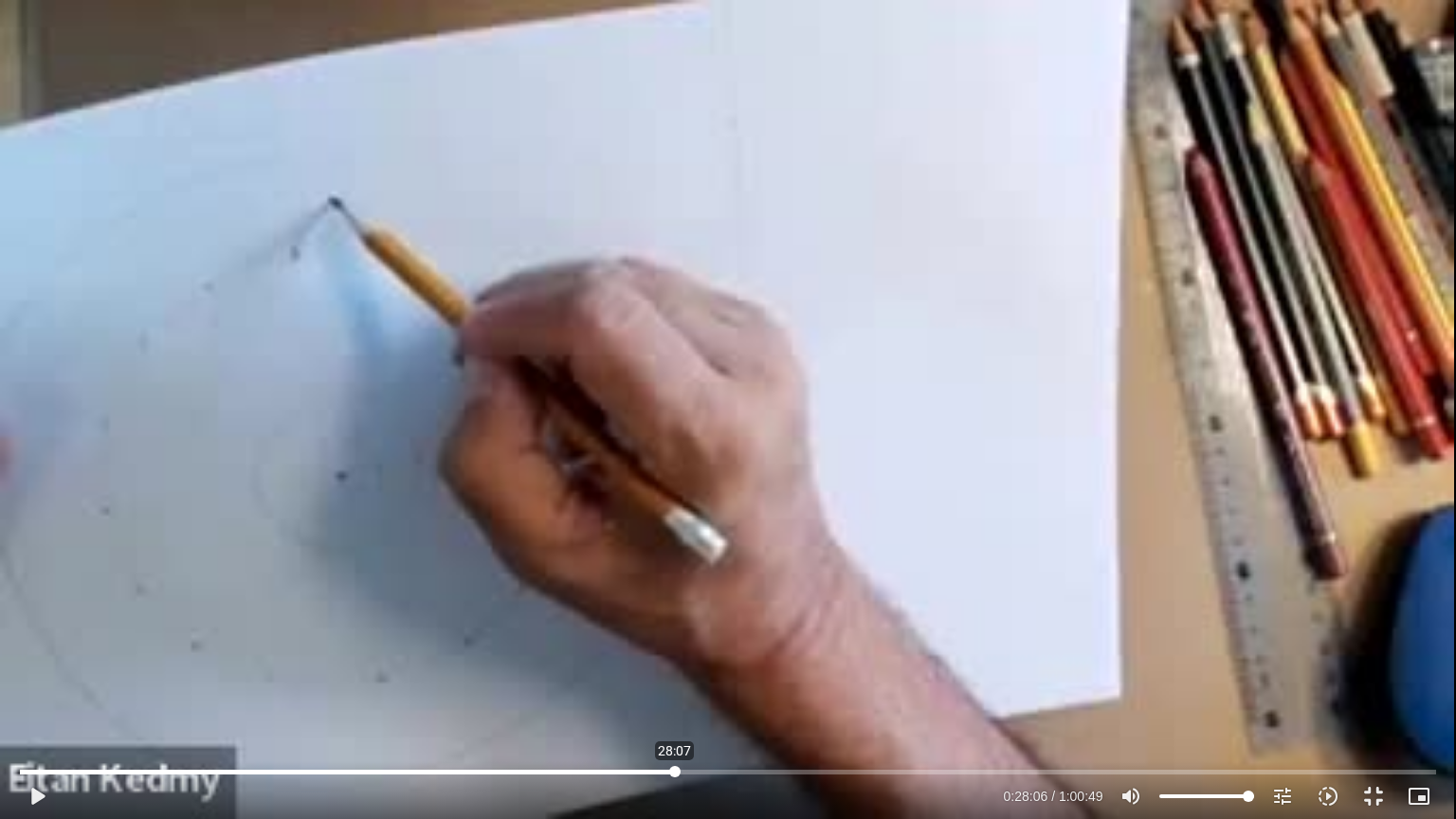
click at [675, 773] on input "Seek" at bounding box center [728, 772] width 1416 height 11
drag, startPoint x: 675, startPoint y: 773, endPoint x: 694, endPoint y: 743, distance: 35.5
click at [694, 767] on input "Seek" at bounding box center [728, 772] width 1416 height 11
click at [657, 772] on input "Seek" at bounding box center [728, 772] width 1416 height 11
click at [644, 705] on div "Skip Ad 27:20 play_arrow 0:27:21 / 1:00:49 volume_up Mute tune Resolution Auto …" at bounding box center [728, 409] width 1456 height 819
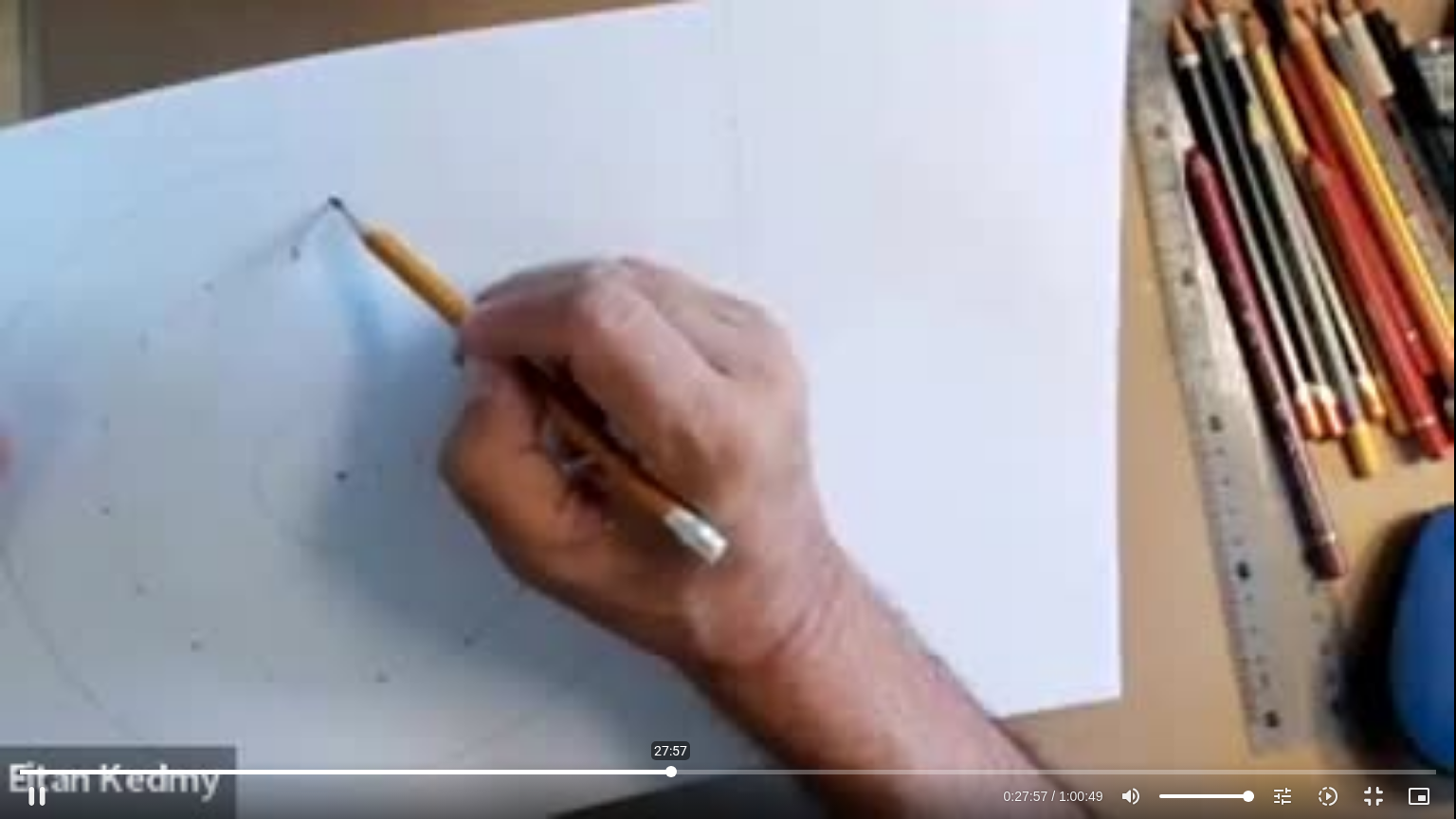
click at [671, 773] on input "Seek" at bounding box center [728, 772] width 1416 height 11
click at [662, 775] on input "Seek" at bounding box center [728, 772] width 1416 height 11
click at [1282, 798] on icon "tune" at bounding box center [1283, 797] width 23 height 23
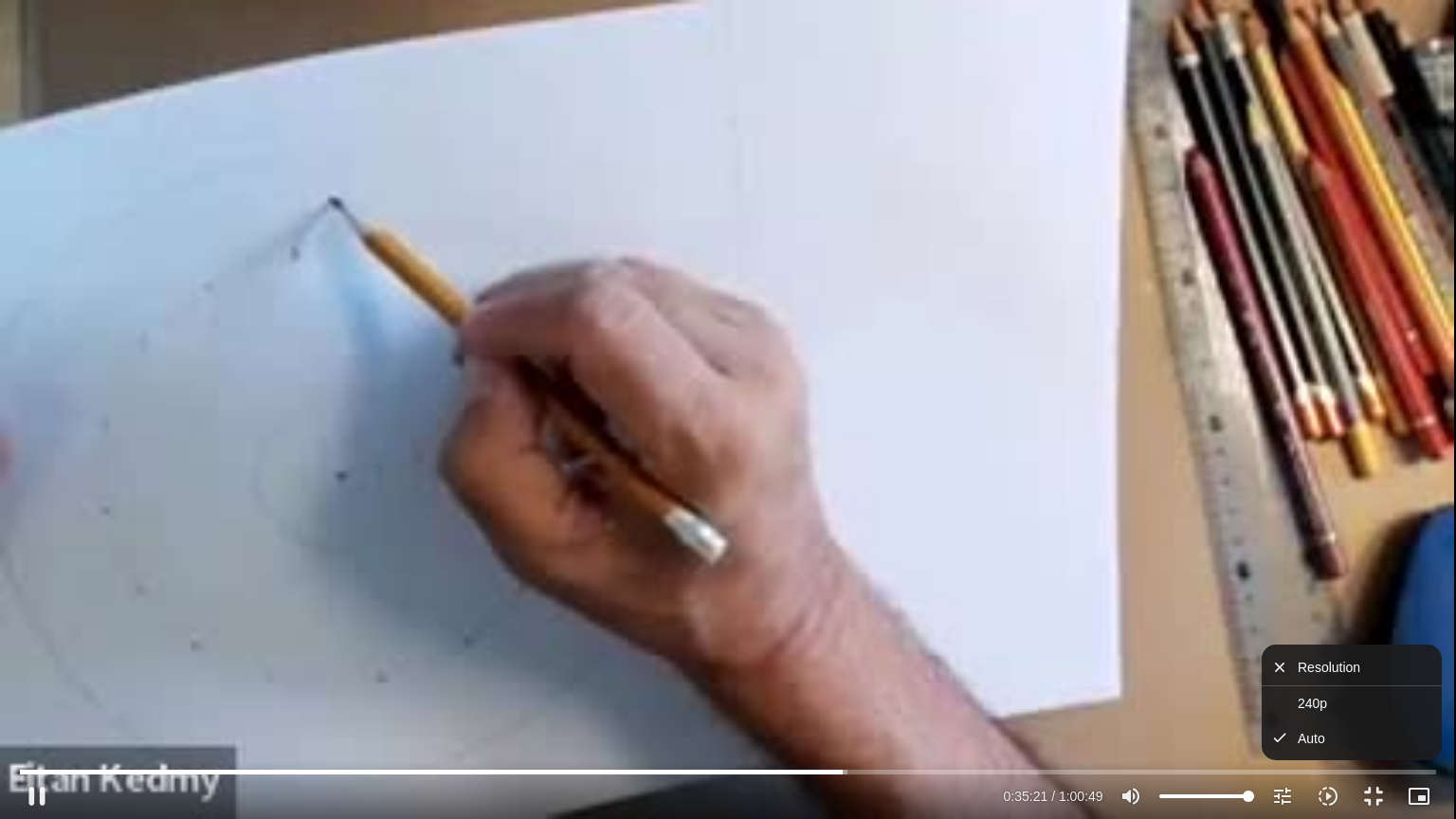
click at [1282, 679] on button "close Resolution" at bounding box center [1351, 668] width 180 height 37
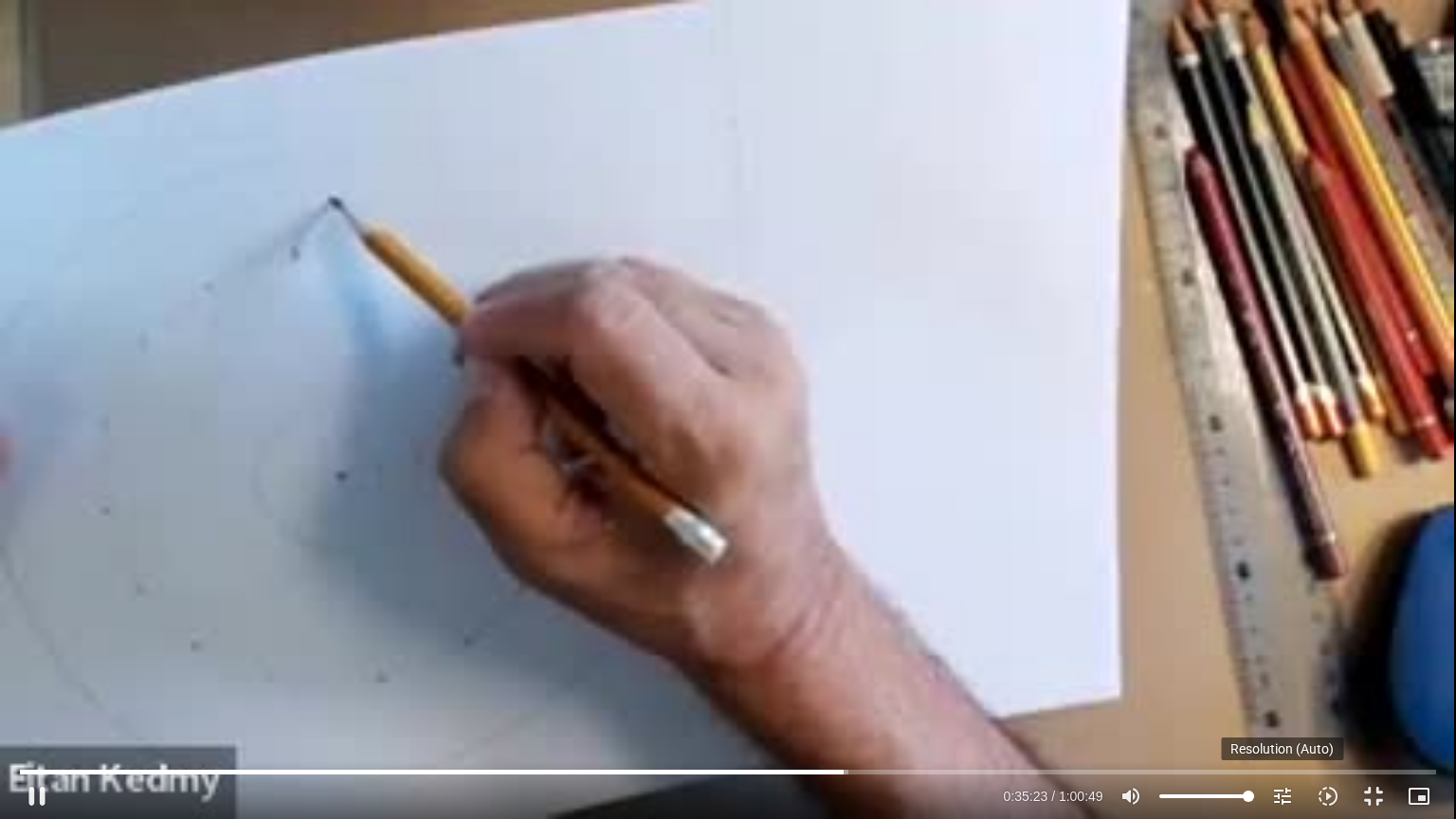
click at [1285, 796] on icon "tune" at bounding box center [1283, 797] width 23 height 23
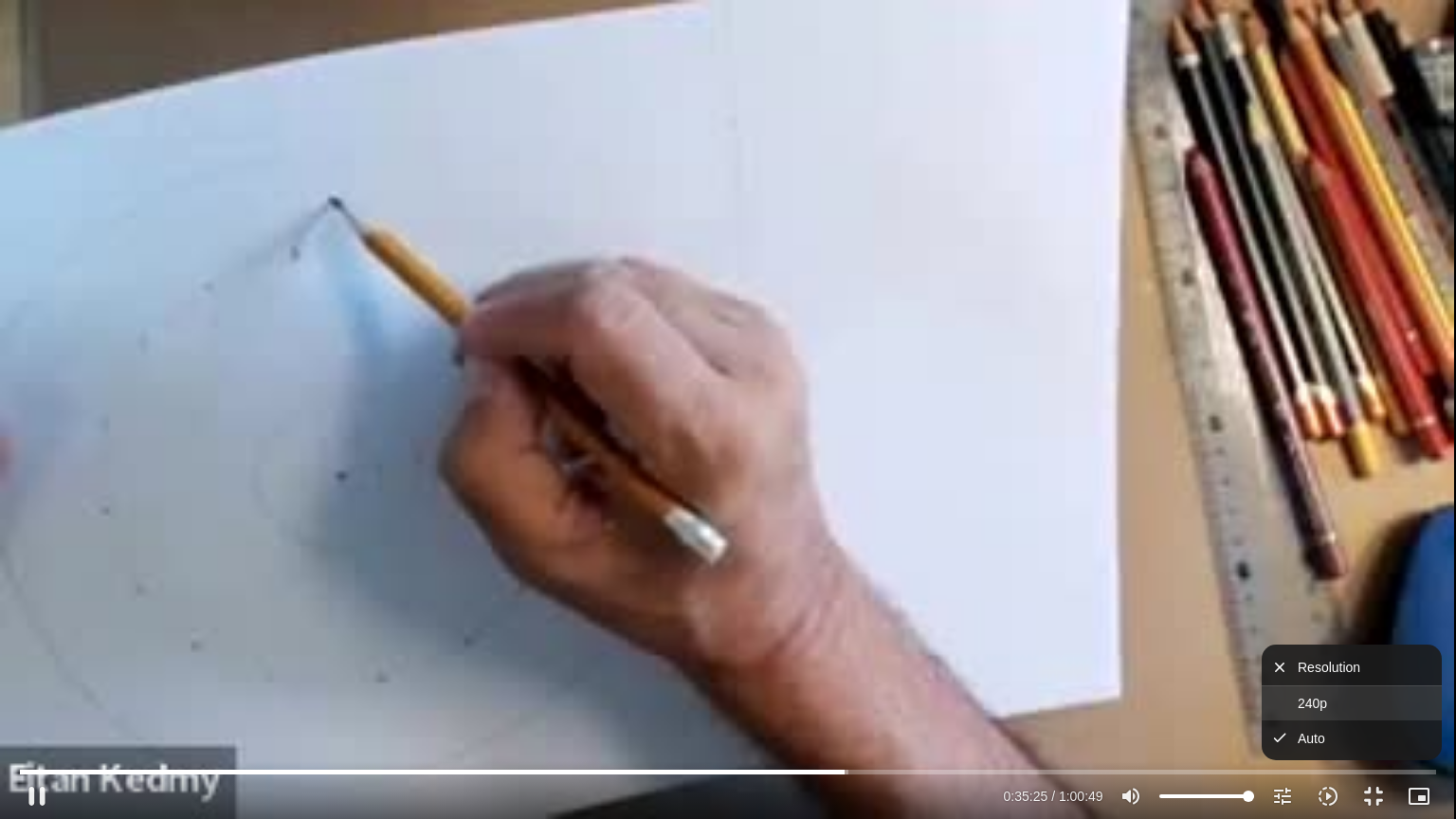
click at [1302, 710] on span "240p" at bounding box center [1312, 704] width 29 height 15
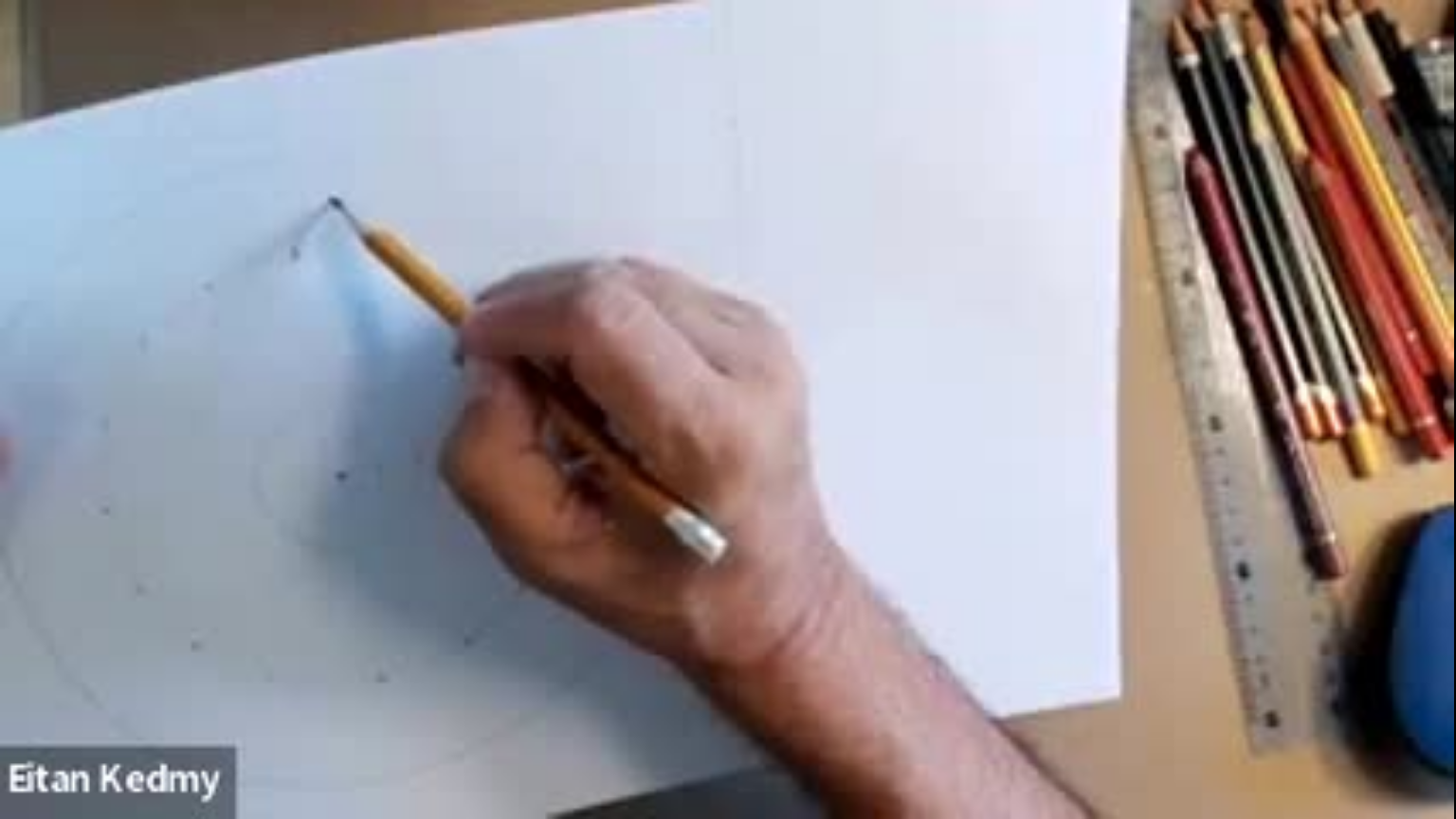
click at [1302, 710] on div "Skip Ad 54:12 pause 0:35:27 / 1:00:49 volume_up Mute tune Resolution 240p 240p …" at bounding box center [728, 409] width 1456 height 819
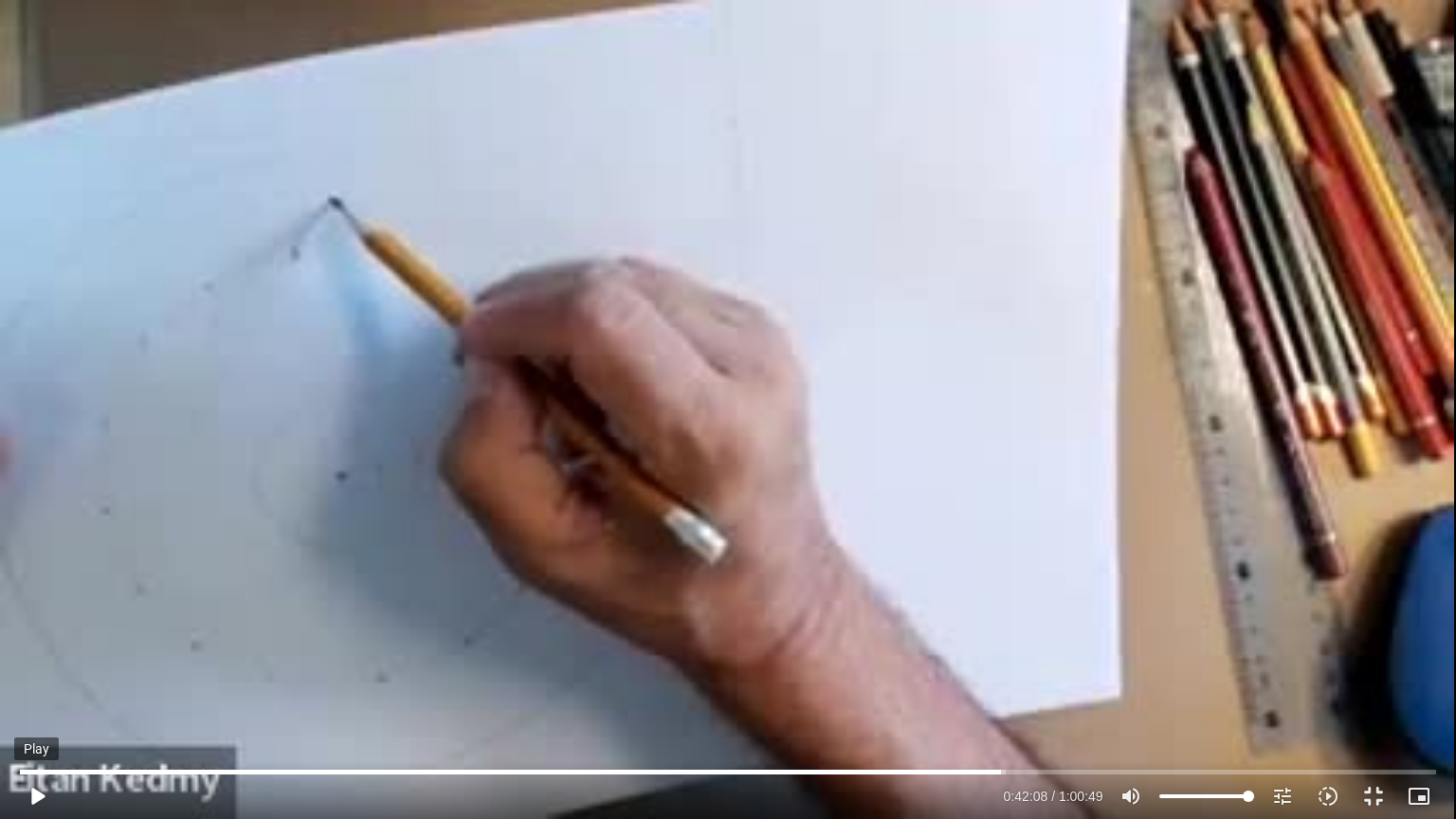
click at [23, 802] on button "play_arrow" at bounding box center [37, 797] width 46 height 46
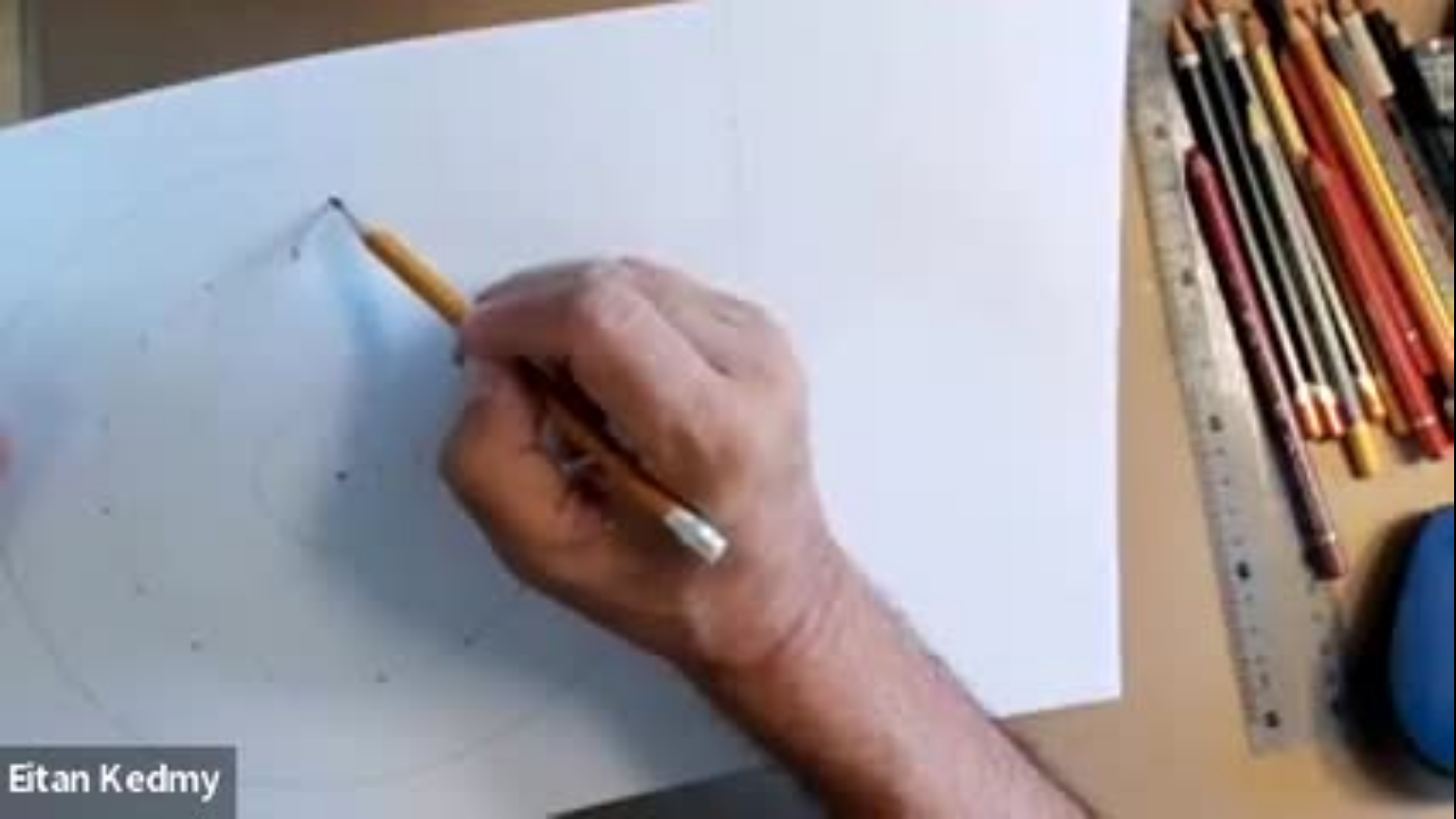
click at [14, 774] on button "pause" at bounding box center [37, 797] width 46 height 46
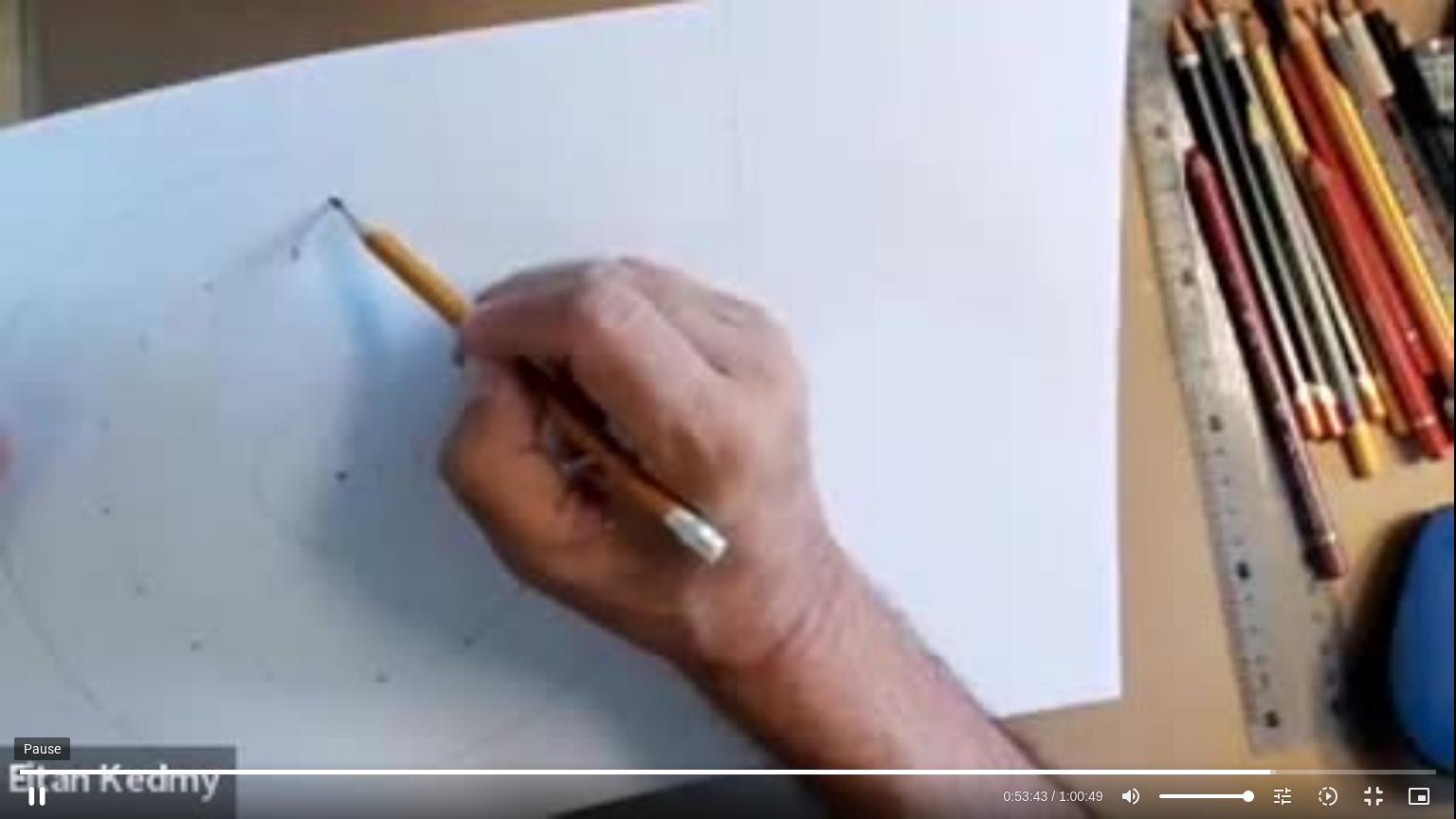
click at [42, 815] on button "pause" at bounding box center [37, 797] width 46 height 46
click at [14, 774] on button "play_arrow" at bounding box center [37, 797] width 46 height 46
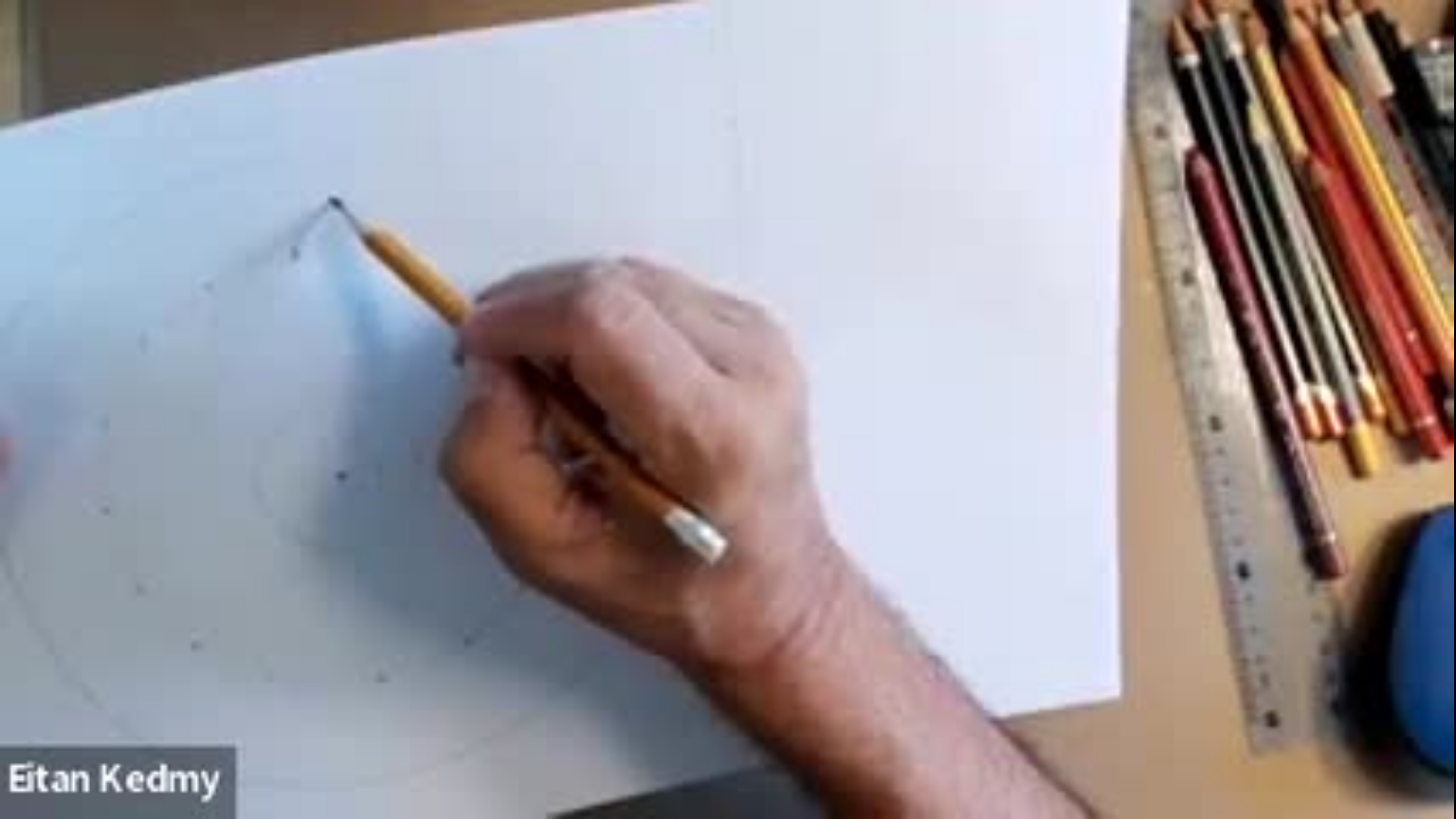
click at [14, 774] on button "pause" at bounding box center [37, 797] width 46 height 46
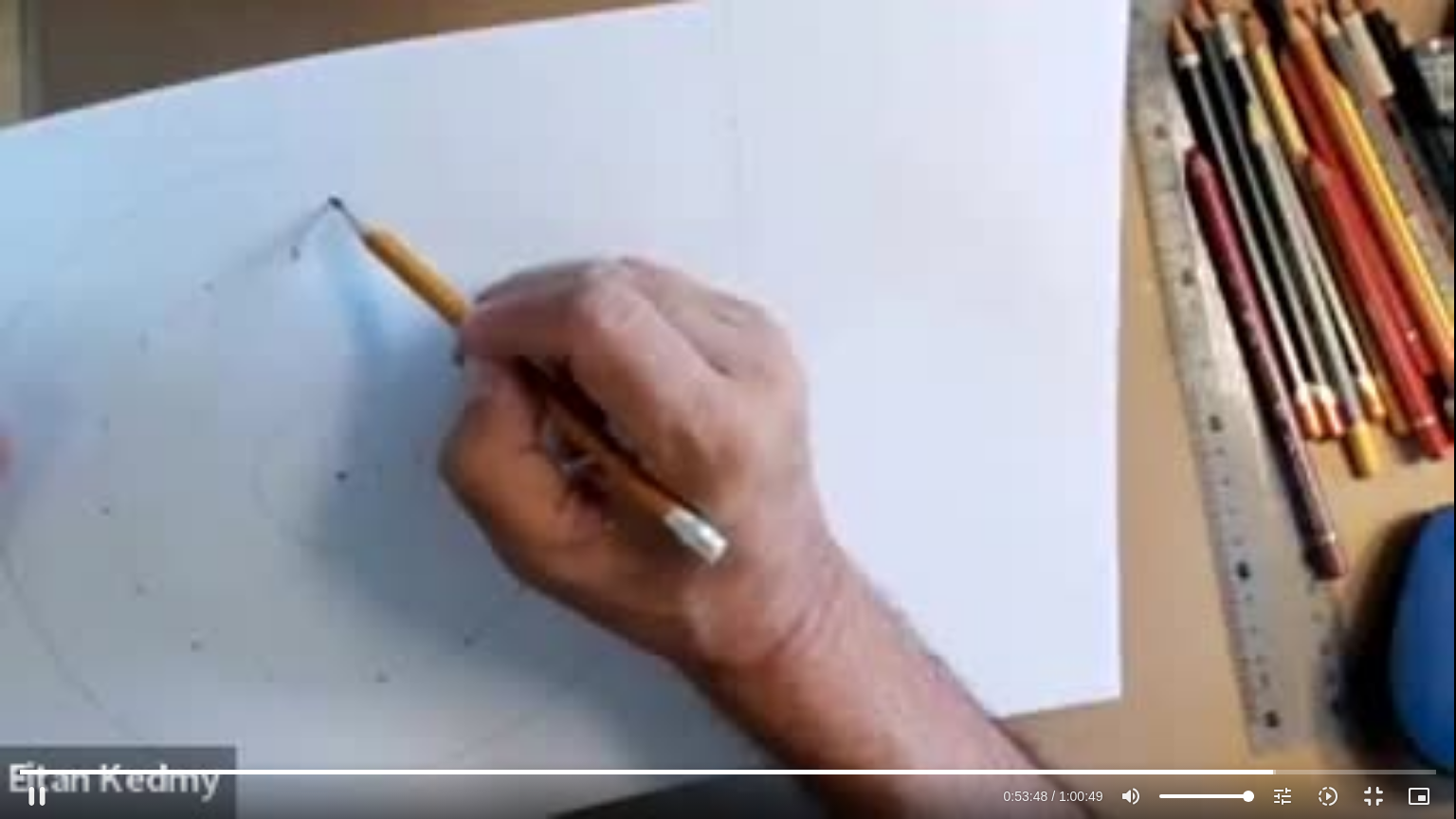
click at [52, 715] on div "Skip Ad 20:19 pause 0:53:48 / 1:00:49 volume_up Mute tune Resolution 240p 240p …" at bounding box center [728, 409] width 1456 height 819
click at [44, 793] on button "play_arrow" at bounding box center [37, 797] width 46 height 46
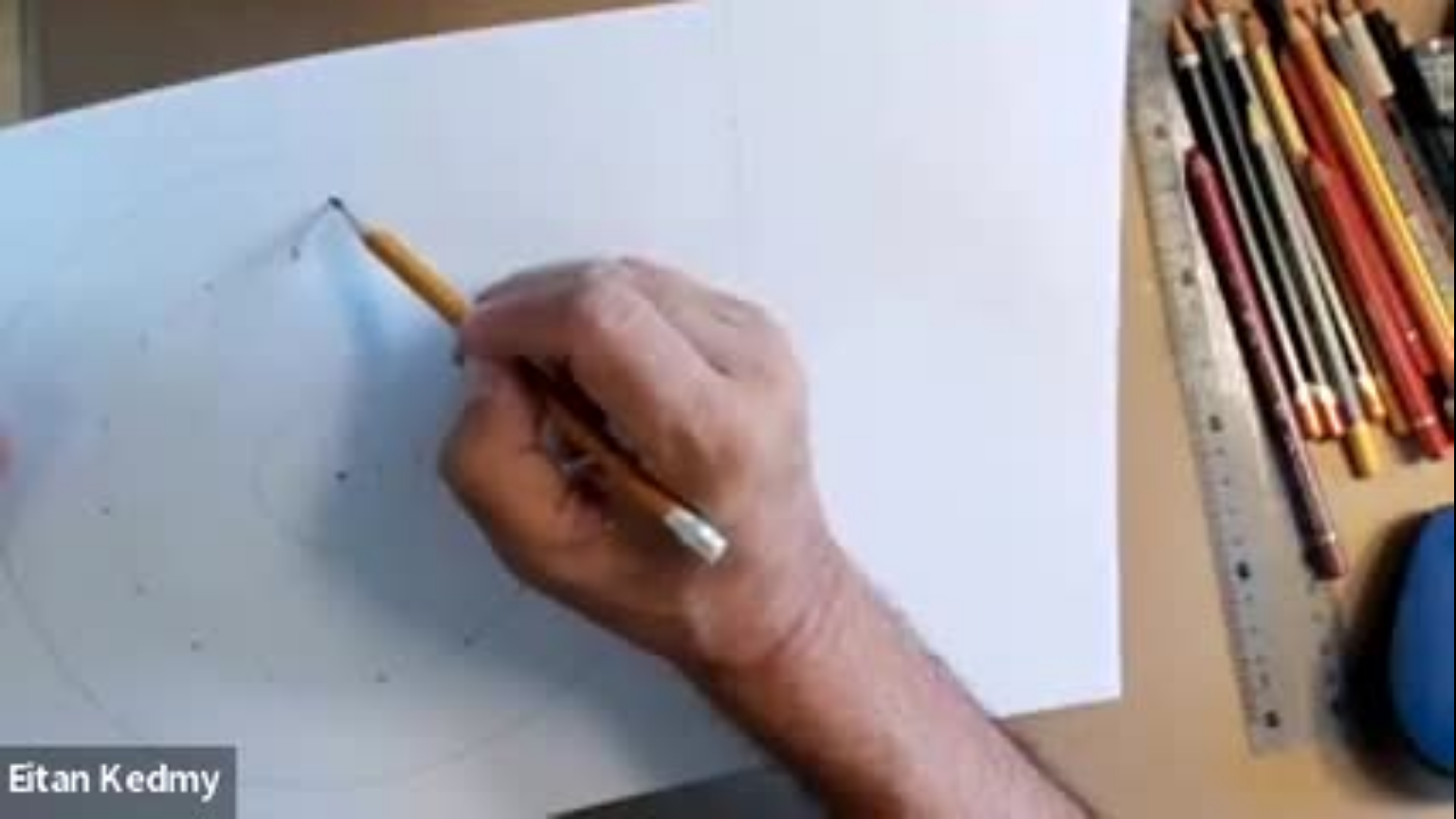
click at [14, 774] on button "pause" at bounding box center [37, 797] width 46 height 46
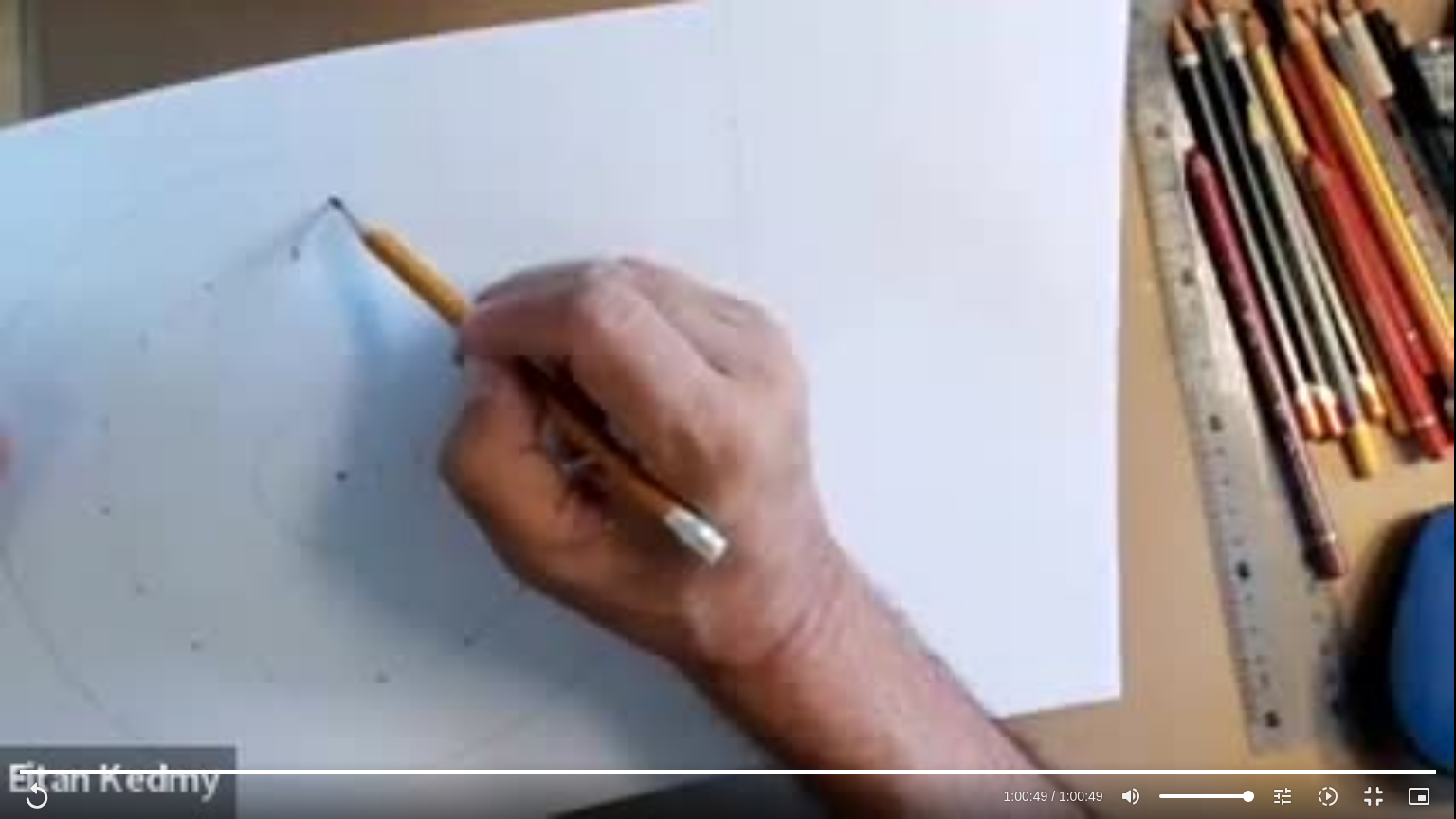
click at [76, 595] on div "Skip Ad 20:19 replay 1:00:49 / 1:00:49 volume_up Mute tune Resolution 240p 240p…" at bounding box center [728, 409] width 1456 height 819
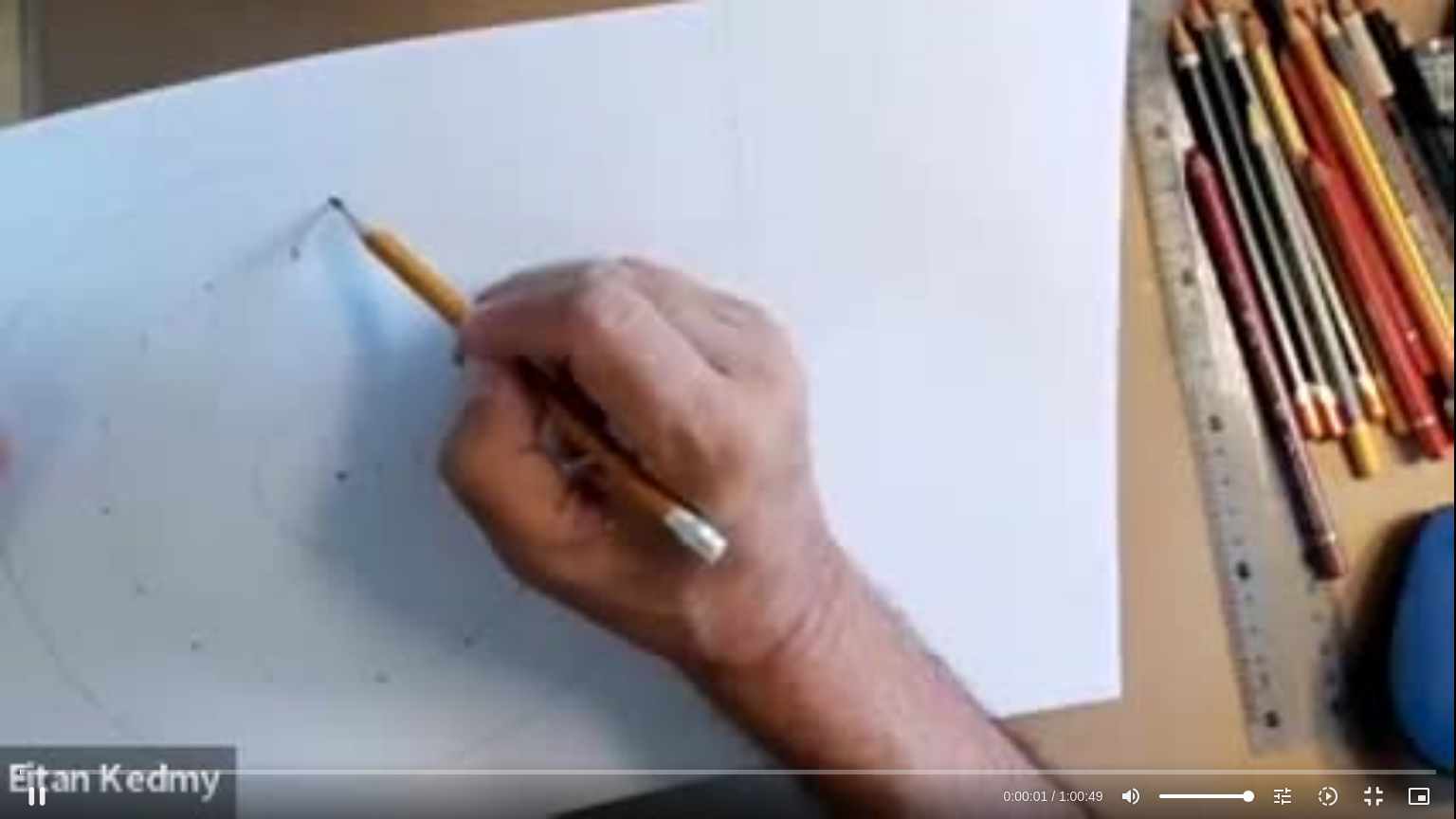
click at [151, 451] on div "Skip Ad 20:19 pause 0:00:01 / 1:00:49 volume_up Mute tune Resolution 240p 240p …" at bounding box center [728, 409] width 1456 height 819
type input "1.968011"
